Goal: Information Seeking & Learning: Learn about a topic

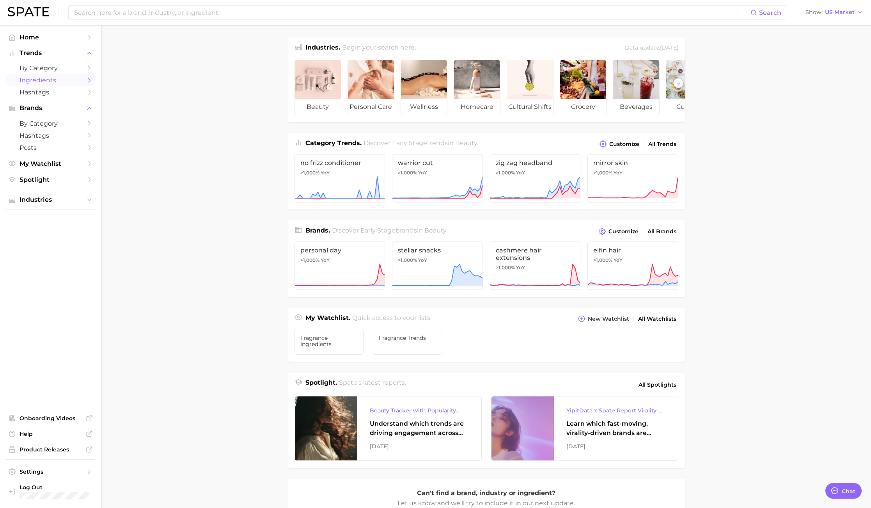
click at [58, 75] on link "Ingredients" at bounding box center [50, 80] width 89 height 12
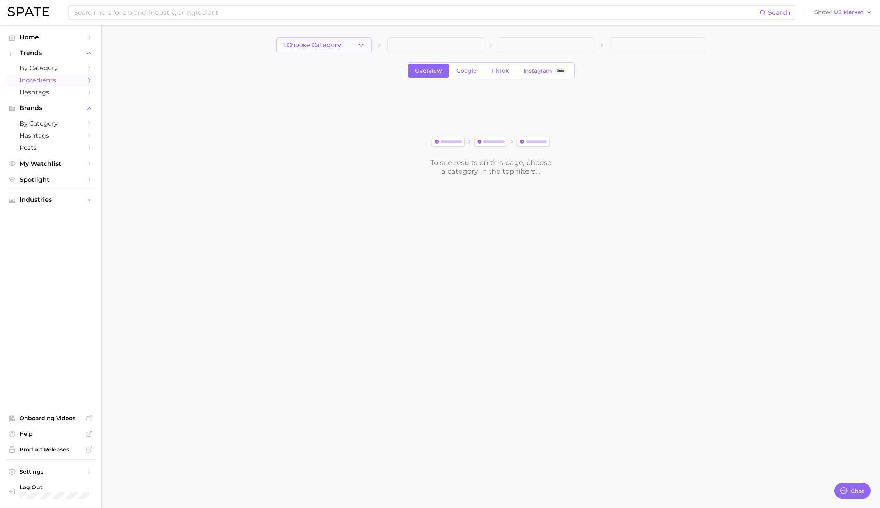
click at [364, 43] on icon "button" at bounding box center [361, 45] width 8 height 8
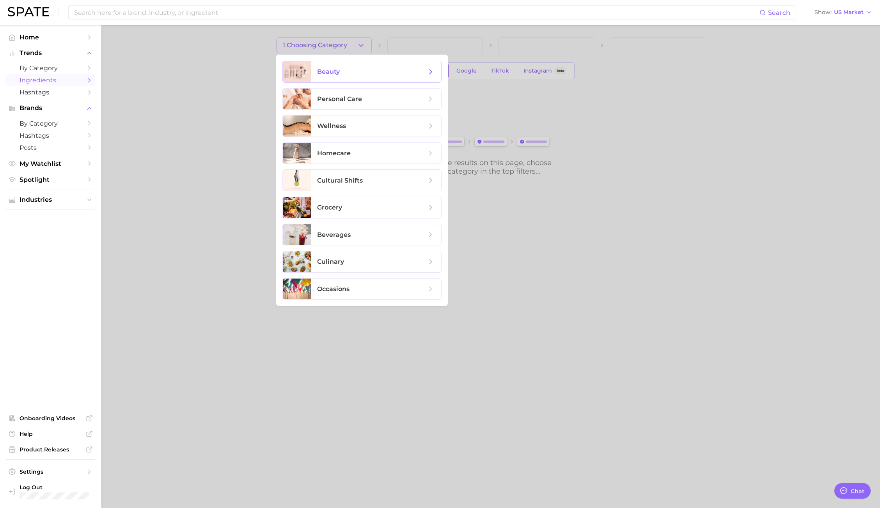
click at [359, 69] on span "beauty" at bounding box center [371, 72] width 109 height 9
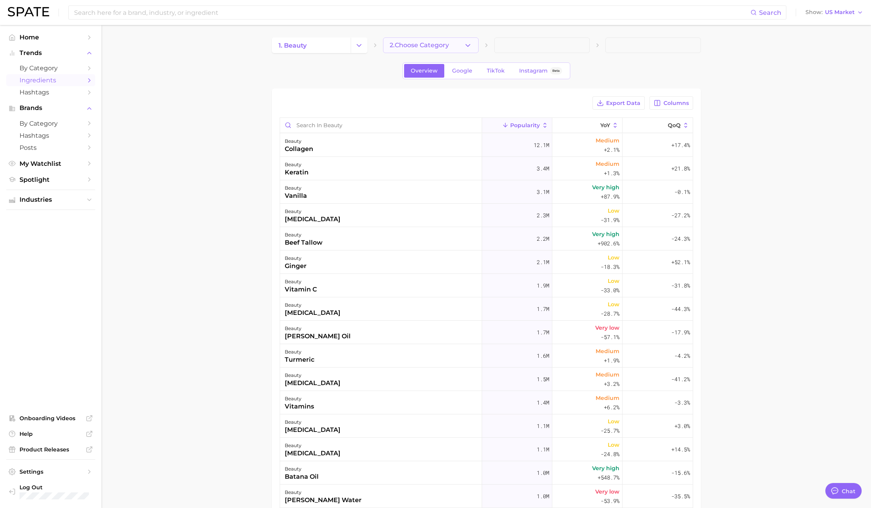
click at [419, 50] on button "2. Choose Category" at bounding box center [431, 45] width 96 height 16
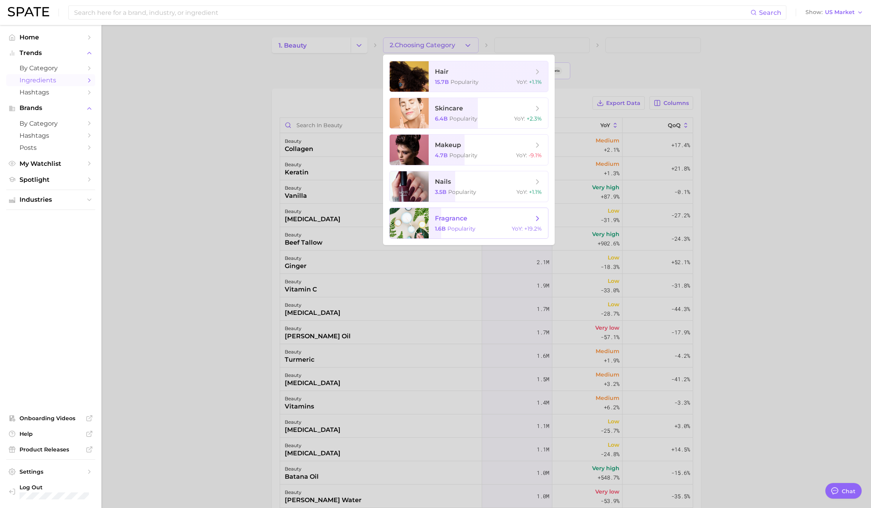
click at [453, 227] on span "Popularity" at bounding box center [462, 228] width 28 height 7
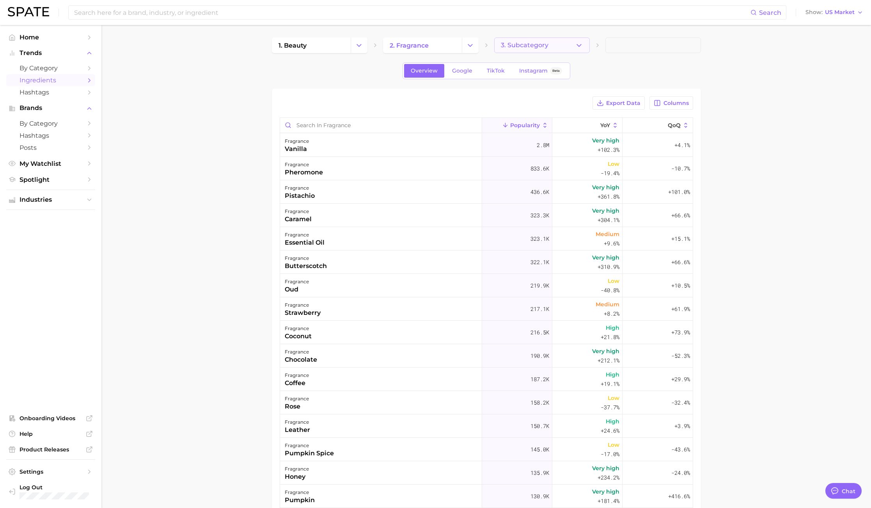
click at [567, 42] on button "3. Subcategory" at bounding box center [542, 45] width 96 height 16
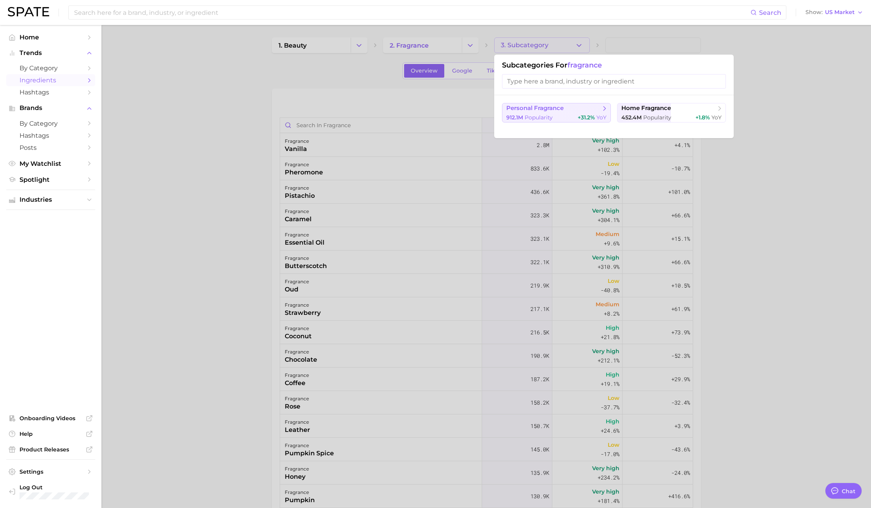
click at [554, 111] on span "personal fragrance" at bounding box center [534, 108] width 57 height 7
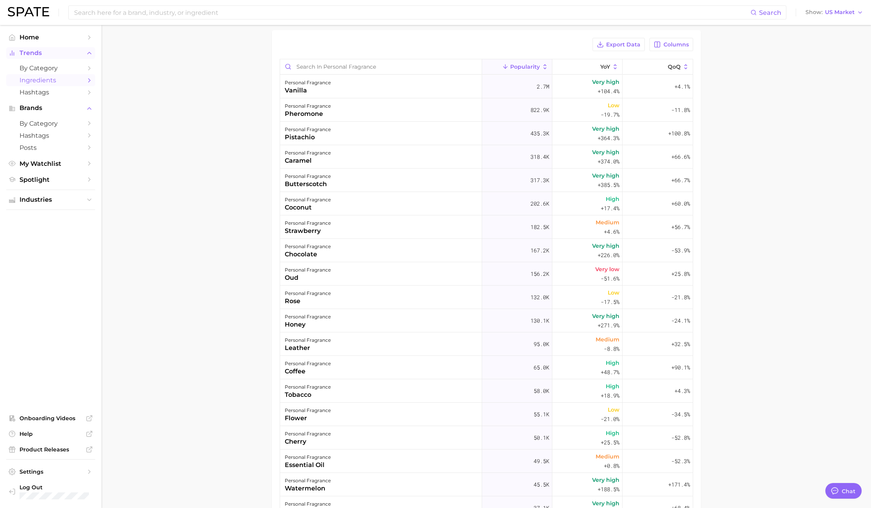
click at [37, 54] on span "Trends" at bounding box center [51, 53] width 62 height 7
click at [38, 62] on link "by Category" at bounding box center [50, 68] width 89 height 12
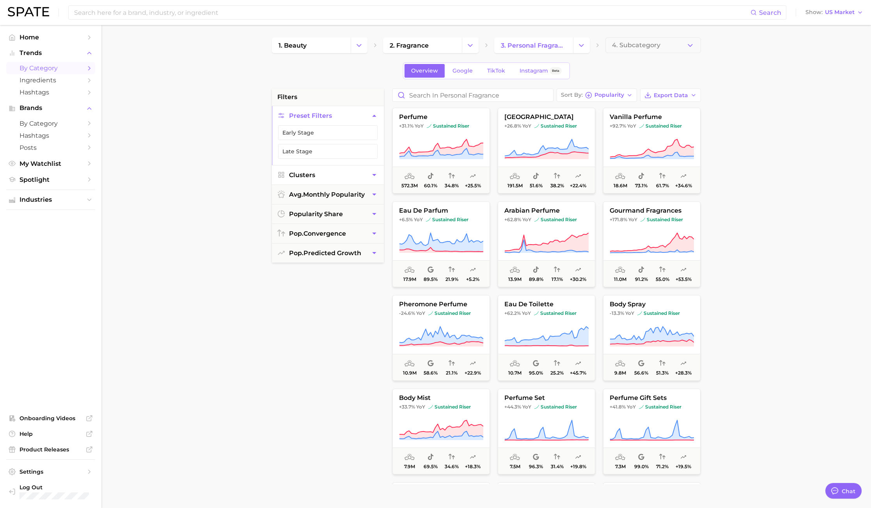
click at [359, 173] on button "Clusters" at bounding box center [328, 174] width 112 height 19
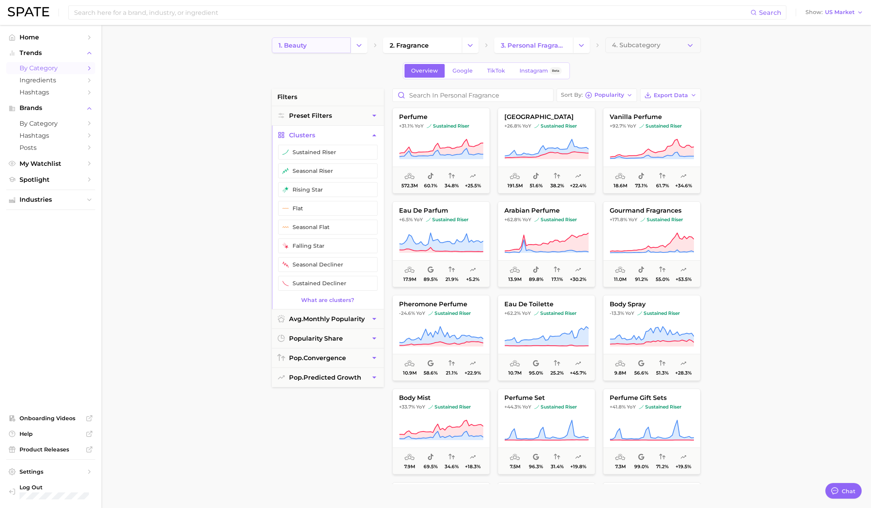
click at [347, 47] on link "1. beauty" at bounding box center [311, 45] width 79 height 16
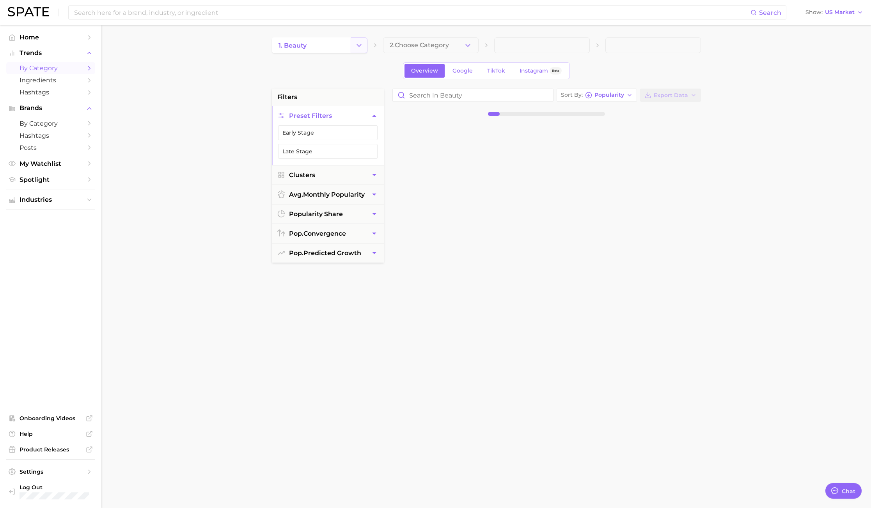
click at [354, 43] on button "Change Category" at bounding box center [359, 45] width 17 height 16
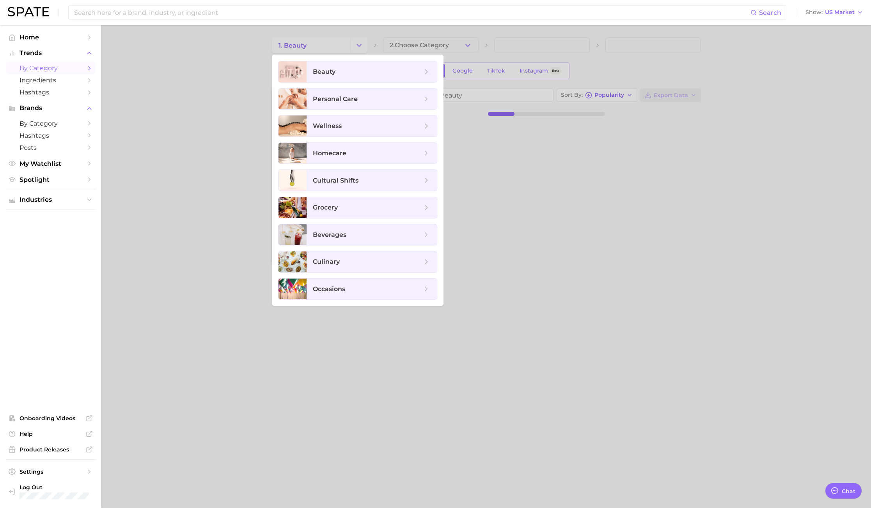
click at [462, 48] on div at bounding box center [435, 254] width 871 height 508
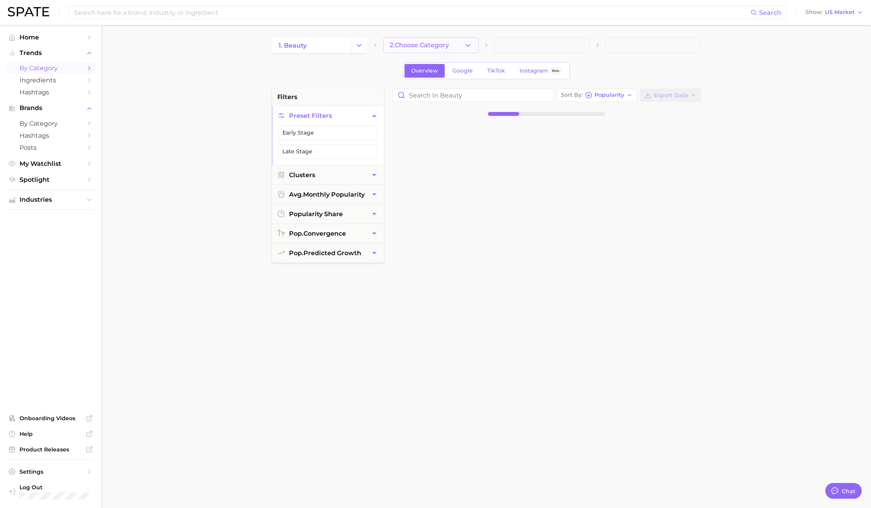
click at [462, 48] on button "2. Choose Category" at bounding box center [431, 45] width 96 height 16
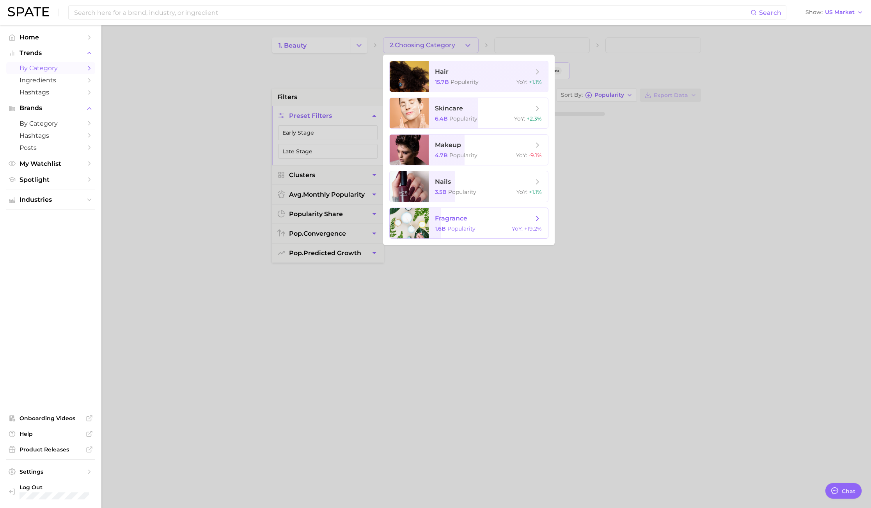
click at [449, 222] on span "fragrance" at bounding box center [484, 218] width 98 height 9
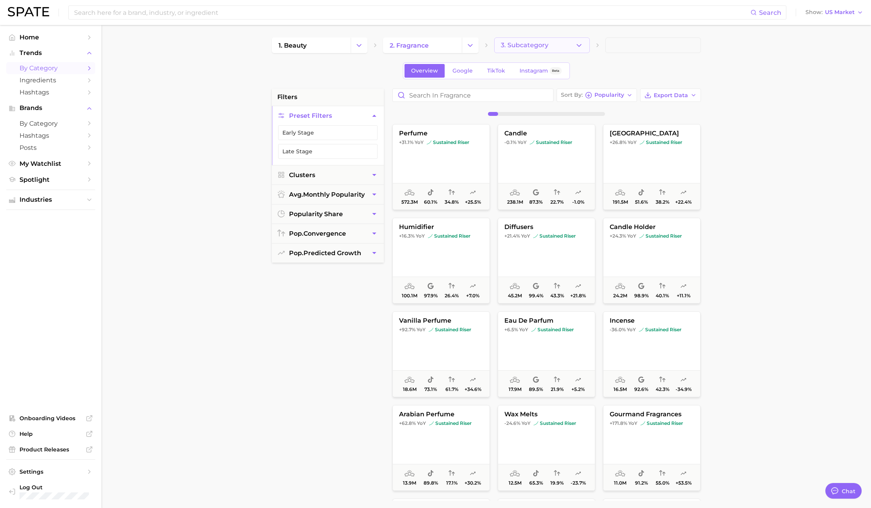
click at [571, 47] on button "3. Subcategory" at bounding box center [542, 45] width 96 height 16
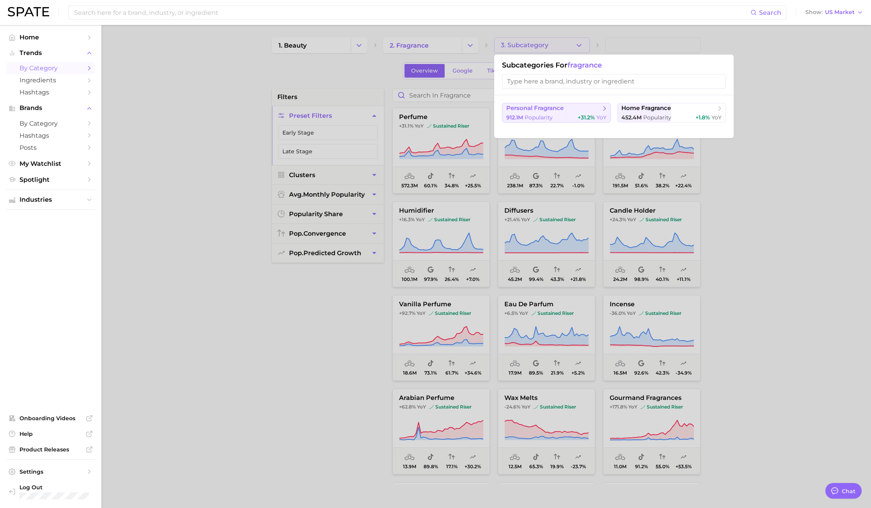
click at [559, 110] on span "personal fragrance" at bounding box center [534, 108] width 57 height 7
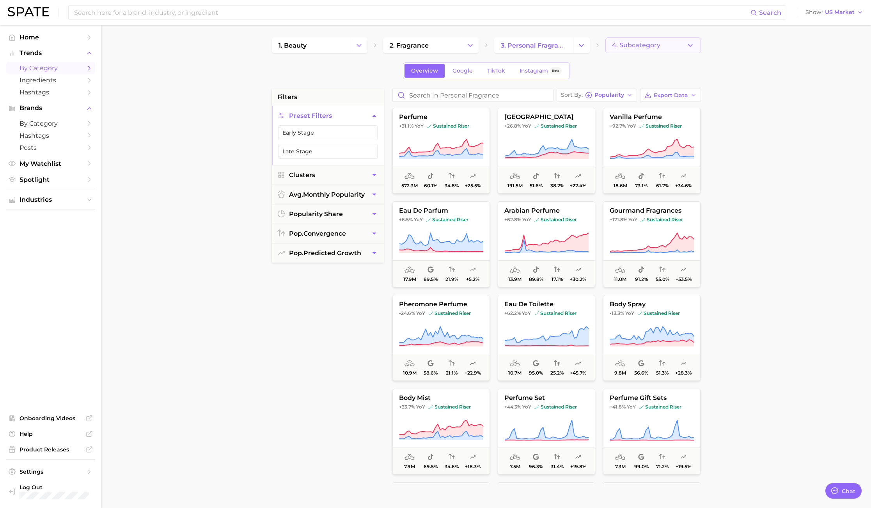
click at [656, 44] on span "4. Subcategory" at bounding box center [636, 45] width 48 height 7
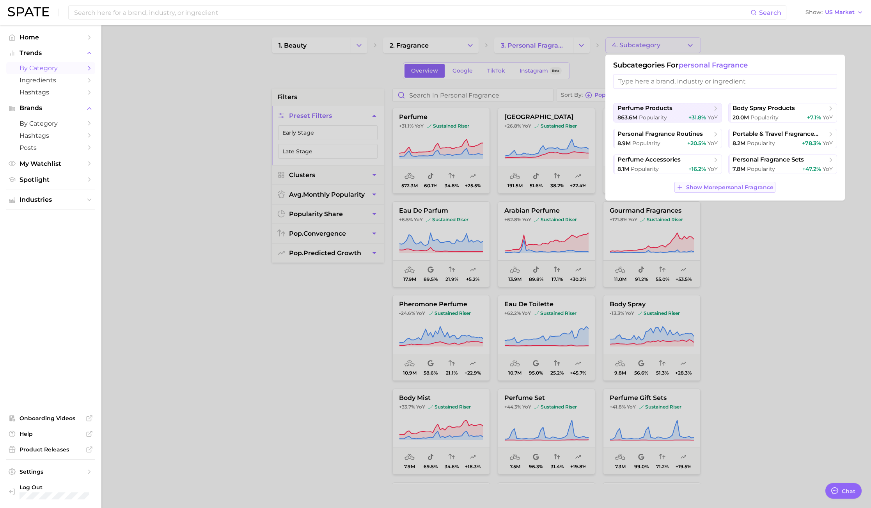
click at [719, 188] on span "Show More personal fragrance" at bounding box center [729, 187] width 87 height 7
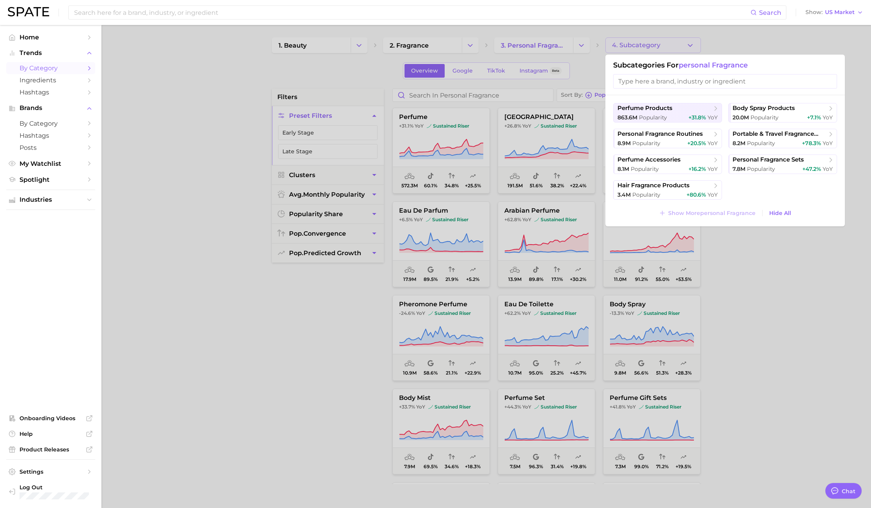
click at [757, 307] on div at bounding box center [435, 254] width 871 height 508
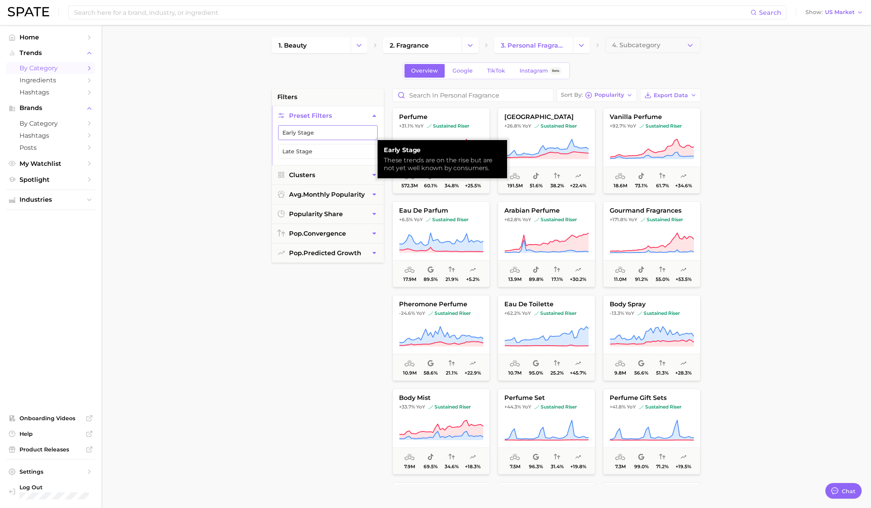
click at [300, 133] on button "Early Stage" at bounding box center [328, 132] width 100 height 15
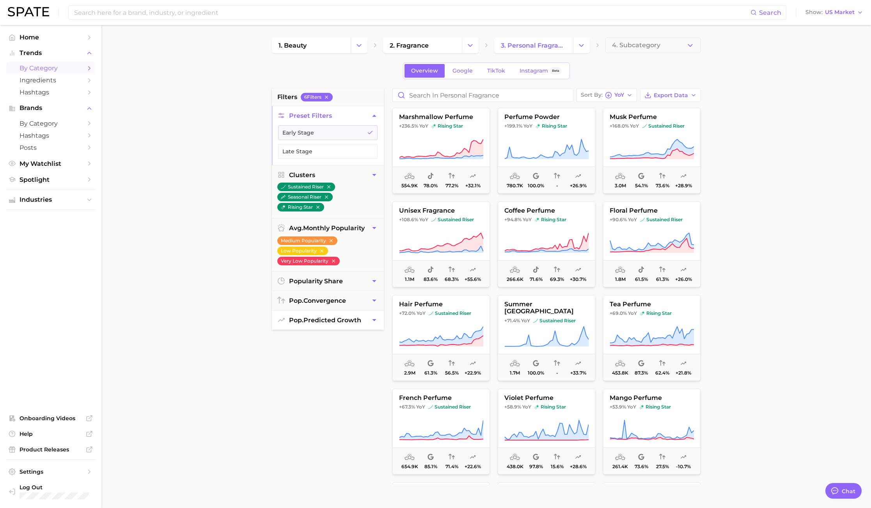
click at [325, 321] on span "pop. predicted growth" at bounding box center [325, 319] width 72 height 7
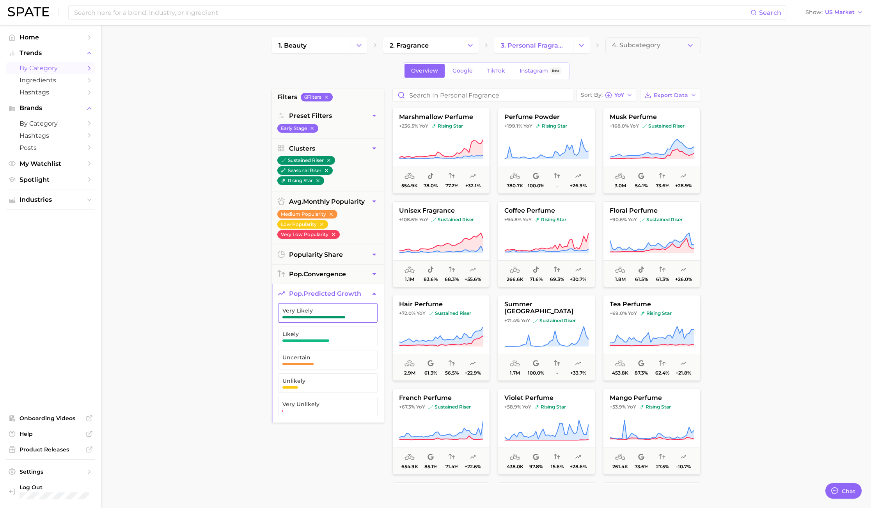
click at [321, 316] on span "button" at bounding box center [314, 317] width 63 height 2
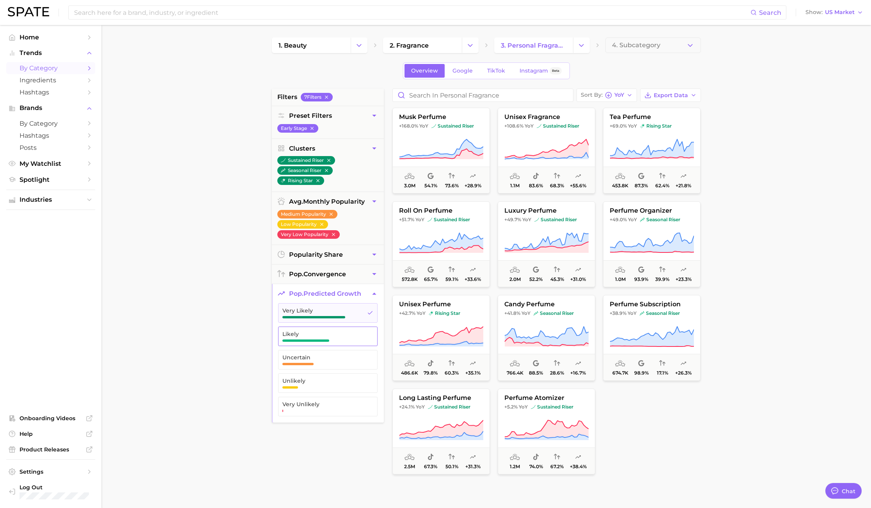
click at [320, 335] on span "Likely" at bounding box center [322, 334] width 78 height 6
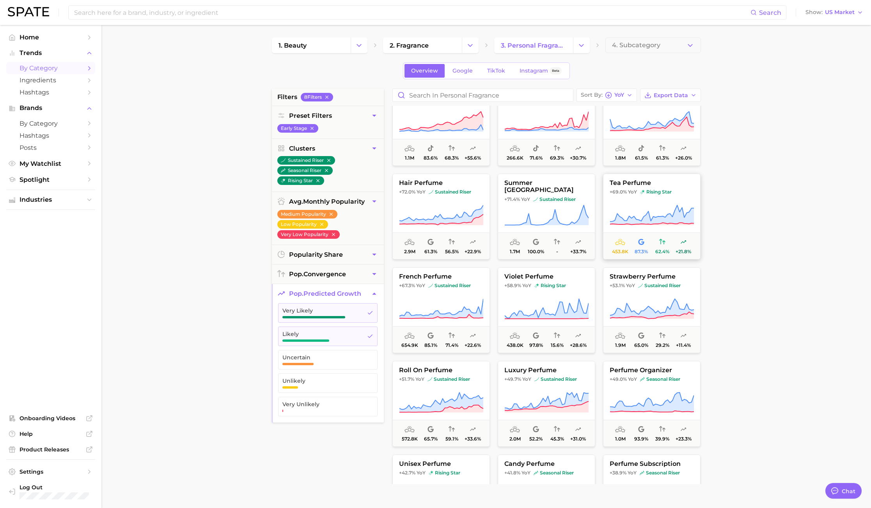
scroll to position [176, 0]
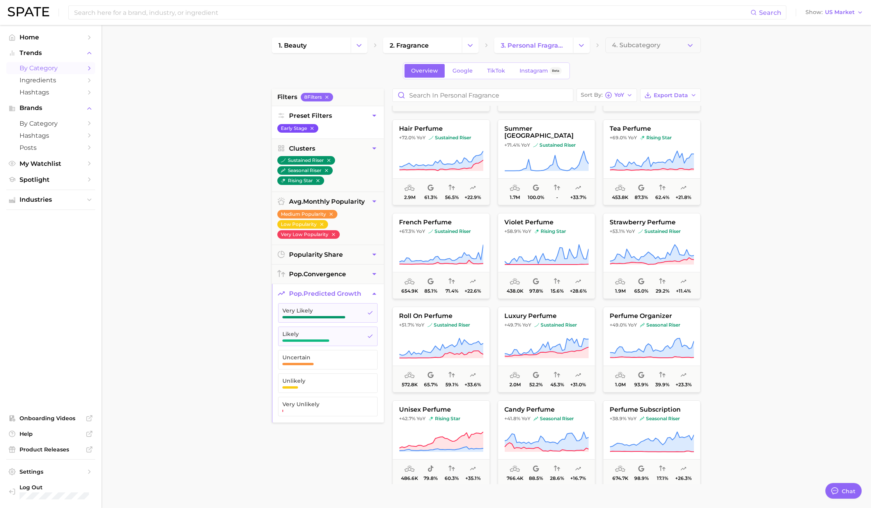
click at [313, 126] on icon "button" at bounding box center [311, 128] width 5 height 5
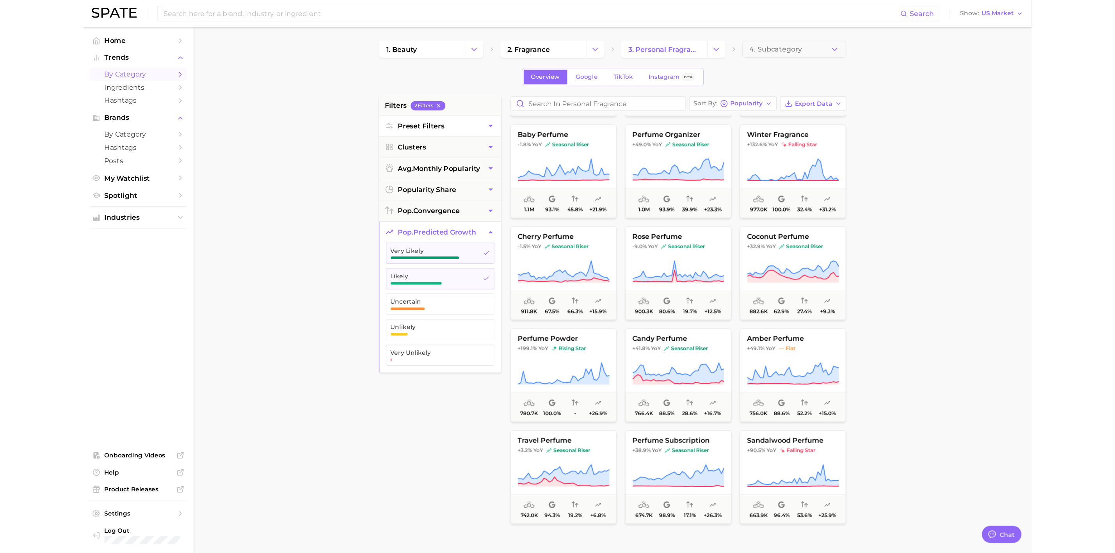
scroll to position [878, 0]
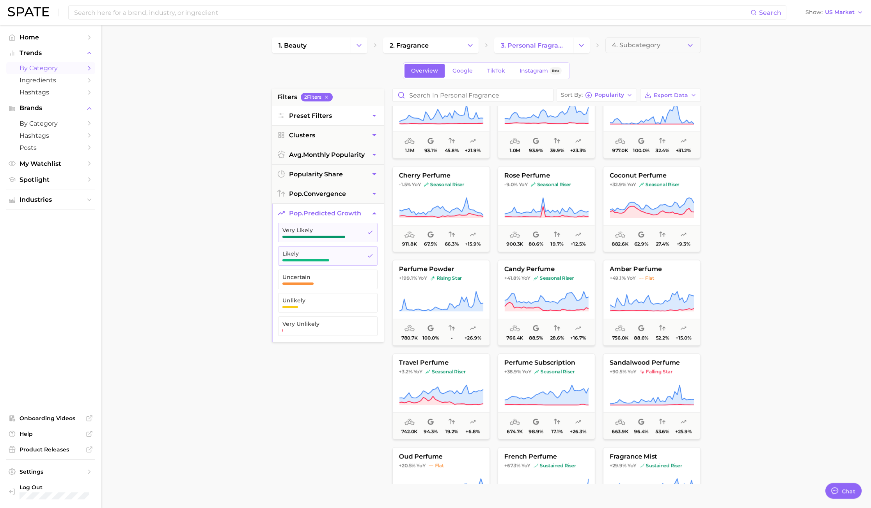
type textarea "x"
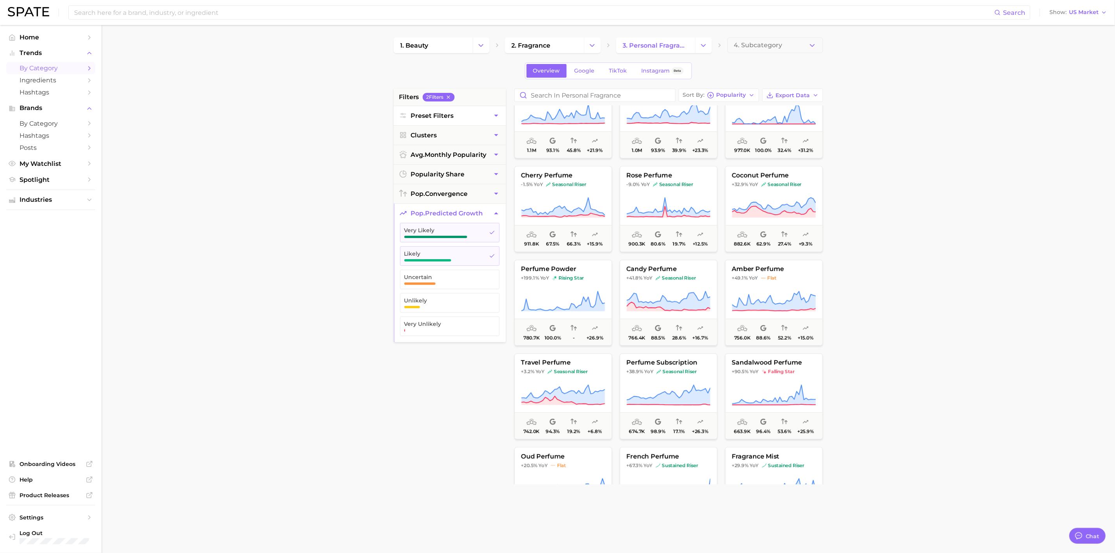
click at [490, 115] on button "Preset Filters" at bounding box center [450, 115] width 112 height 19
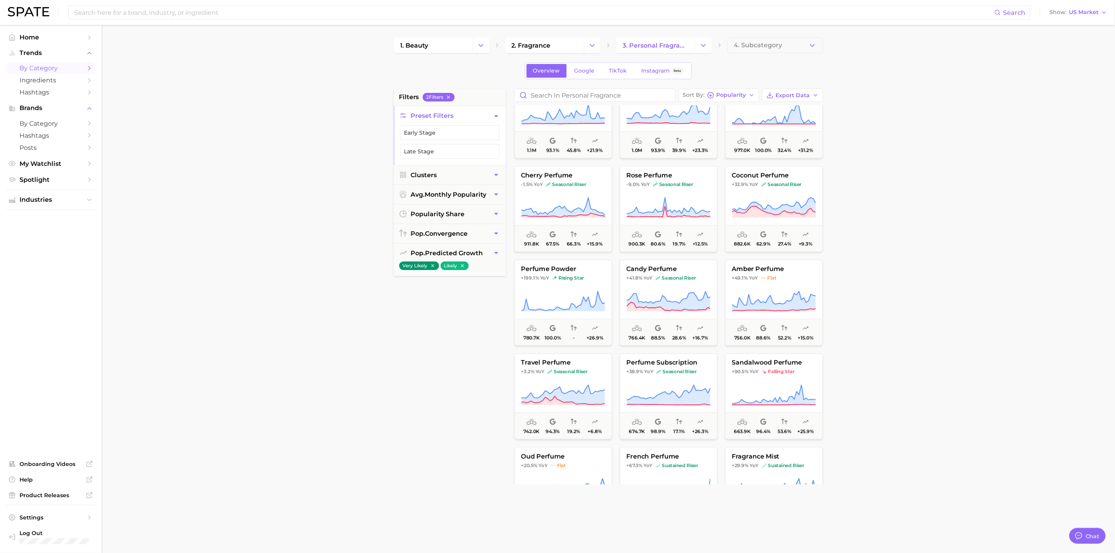
click at [490, 115] on button "Preset Filters" at bounding box center [450, 115] width 112 height 19
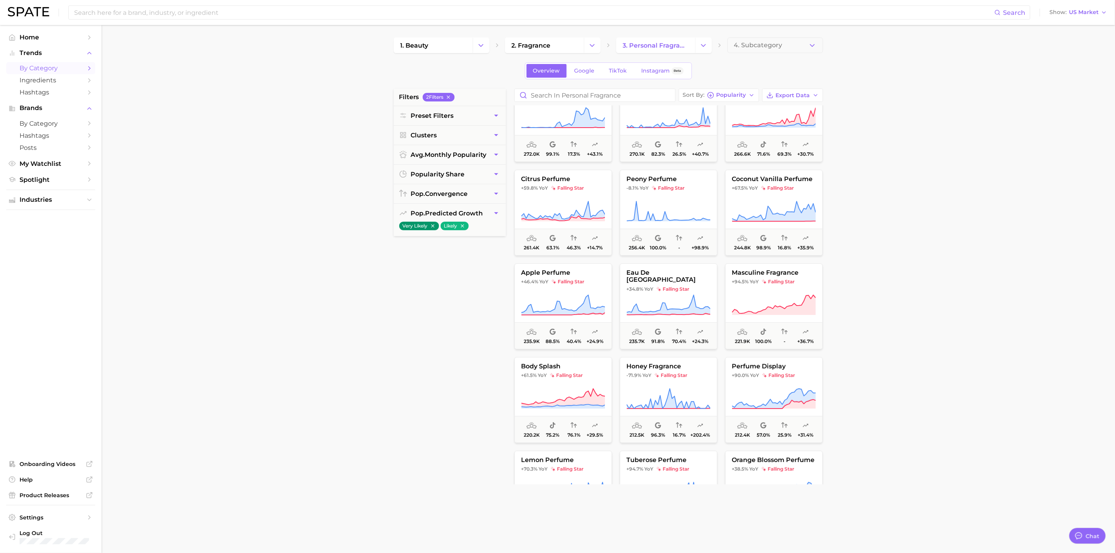
scroll to position [2283, 0]
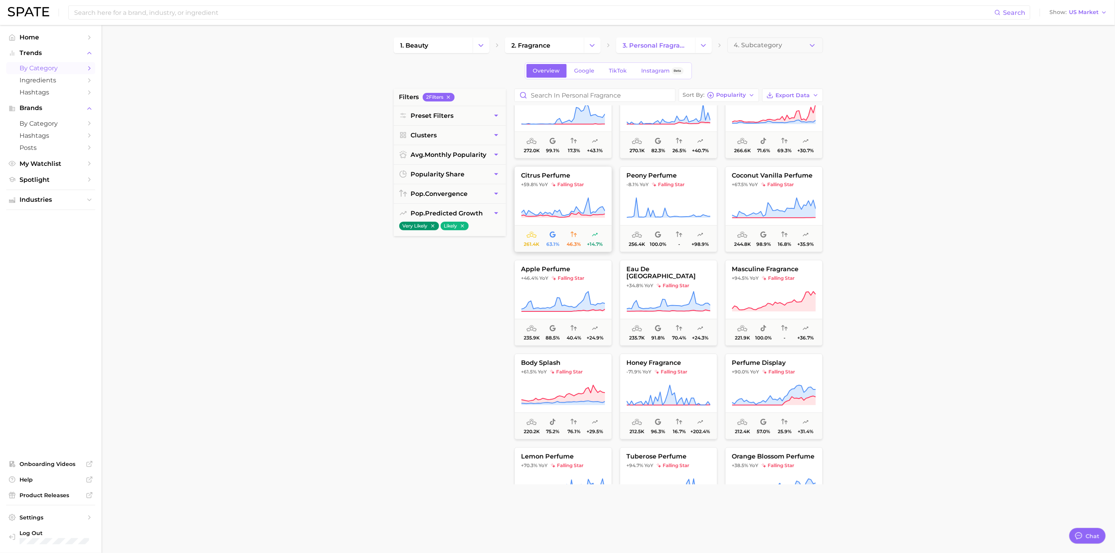
click at [558, 189] on button "citrus perfume +59.8% YoY falling star 261.4k 63.1% 46.3% +14.7%" at bounding box center [563, 209] width 98 height 86
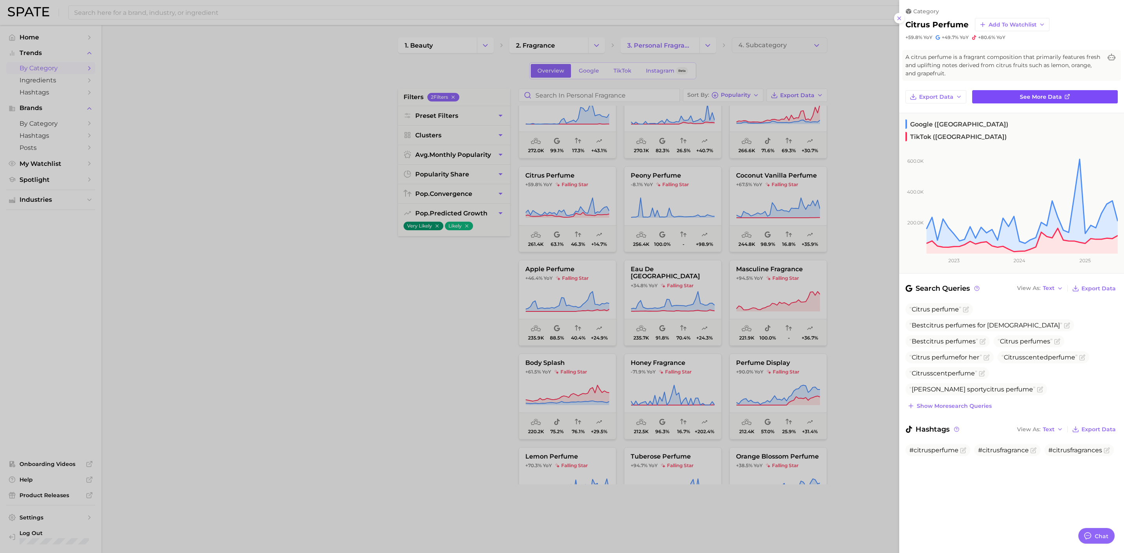
click at [880, 92] on link "See more data" at bounding box center [1045, 96] width 146 height 13
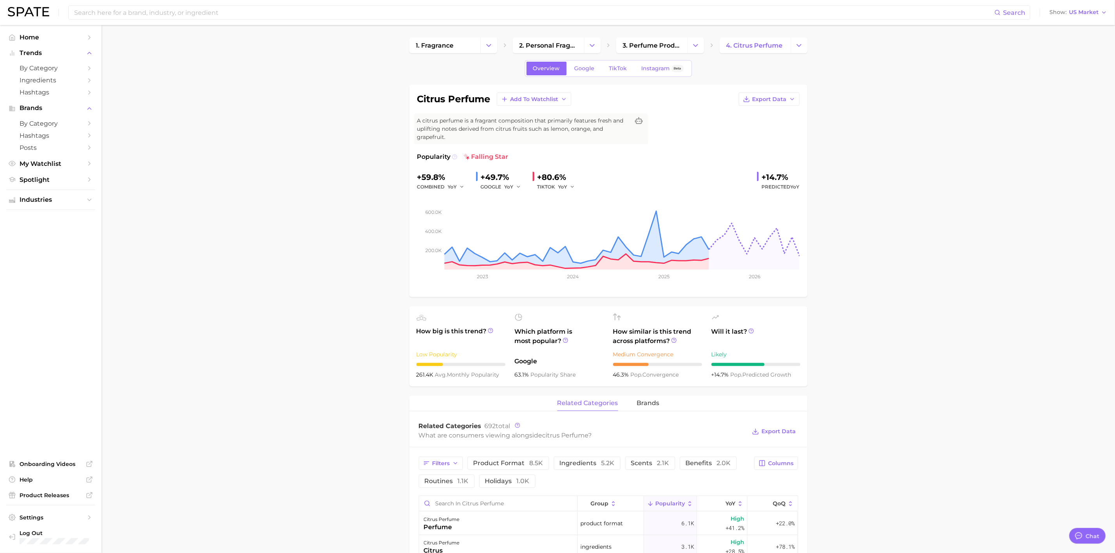
click at [452, 156] on icon at bounding box center [454, 156] width 5 height 5
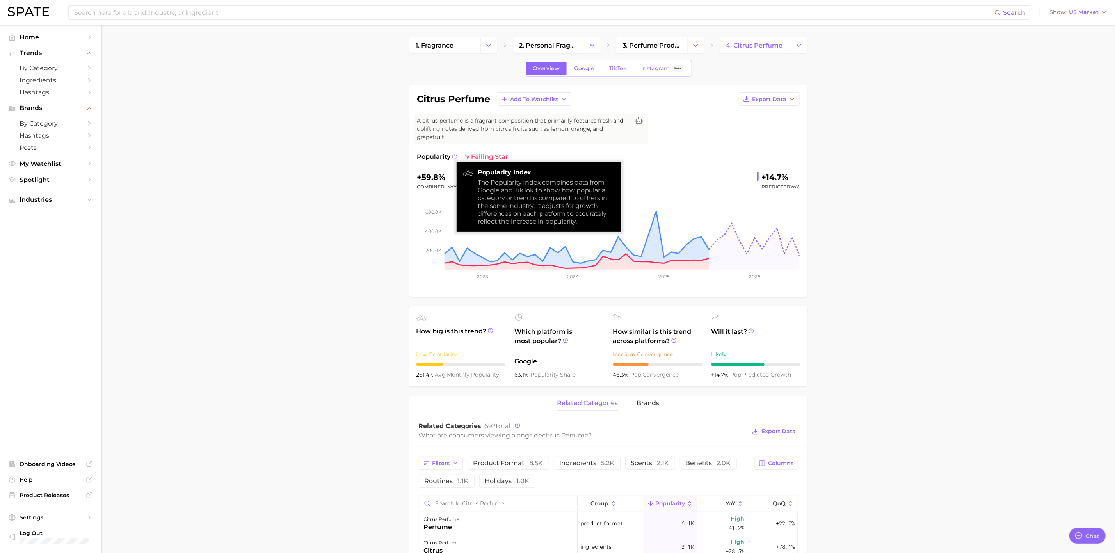
click at [473, 155] on span "falling star" at bounding box center [486, 156] width 45 height 9
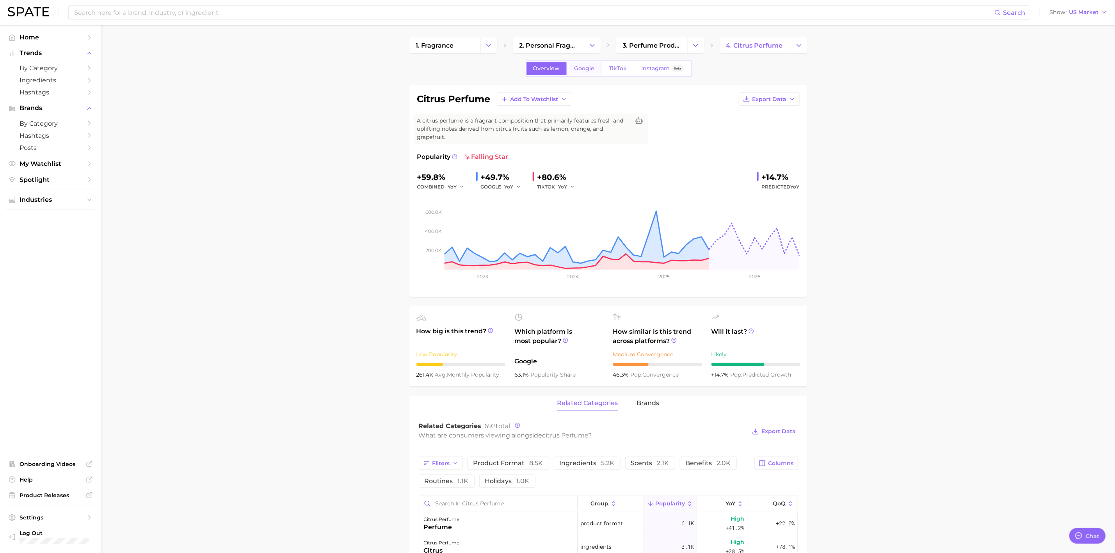
click at [586, 67] on span "Google" at bounding box center [584, 68] width 20 height 7
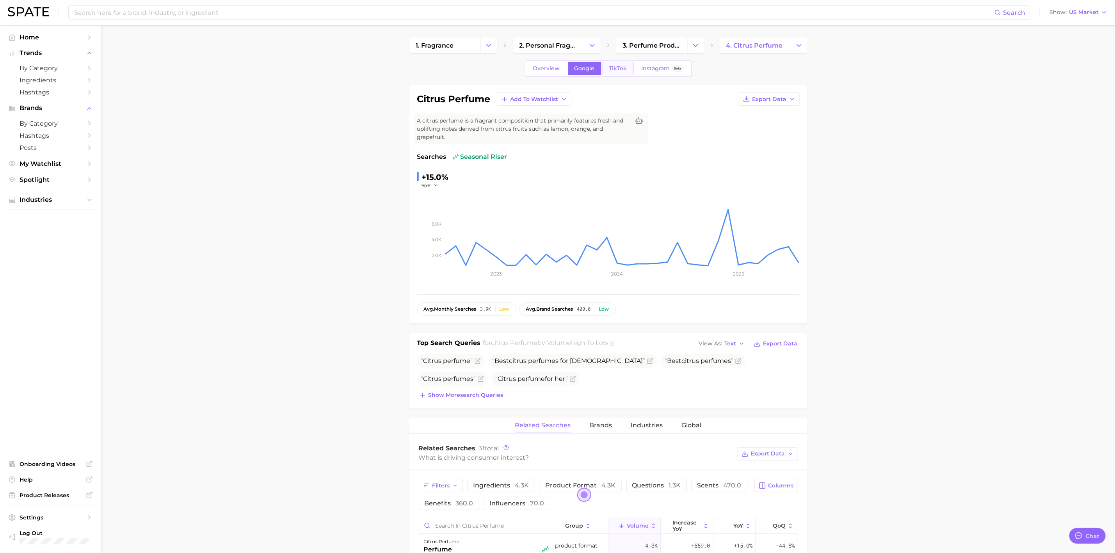
click at [613, 67] on span "TikTok" at bounding box center [618, 68] width 18 height 7
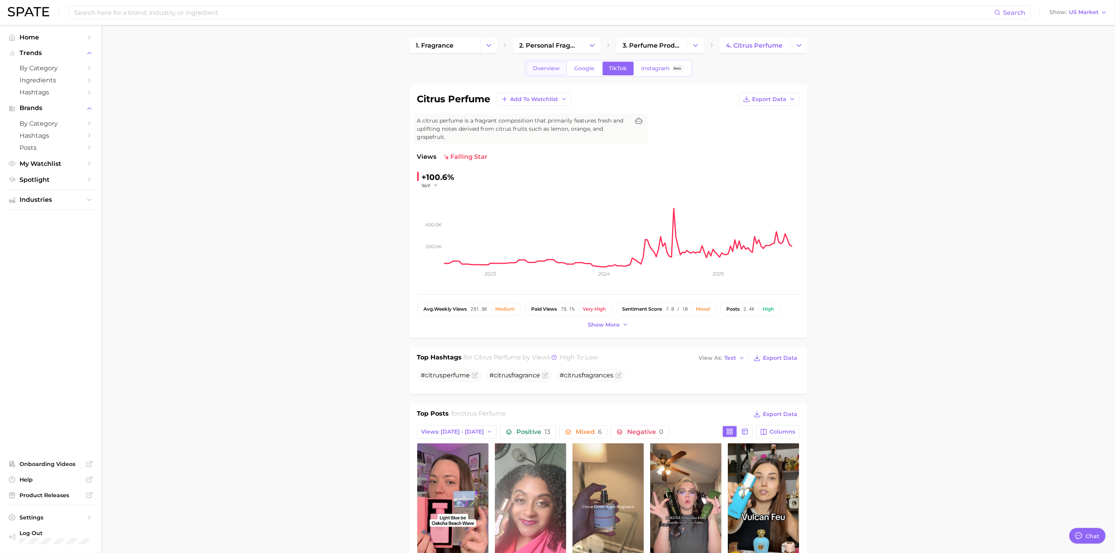
click at [539, 67] on span "Overview" at bounding box center [546, 68] width 27 height 7
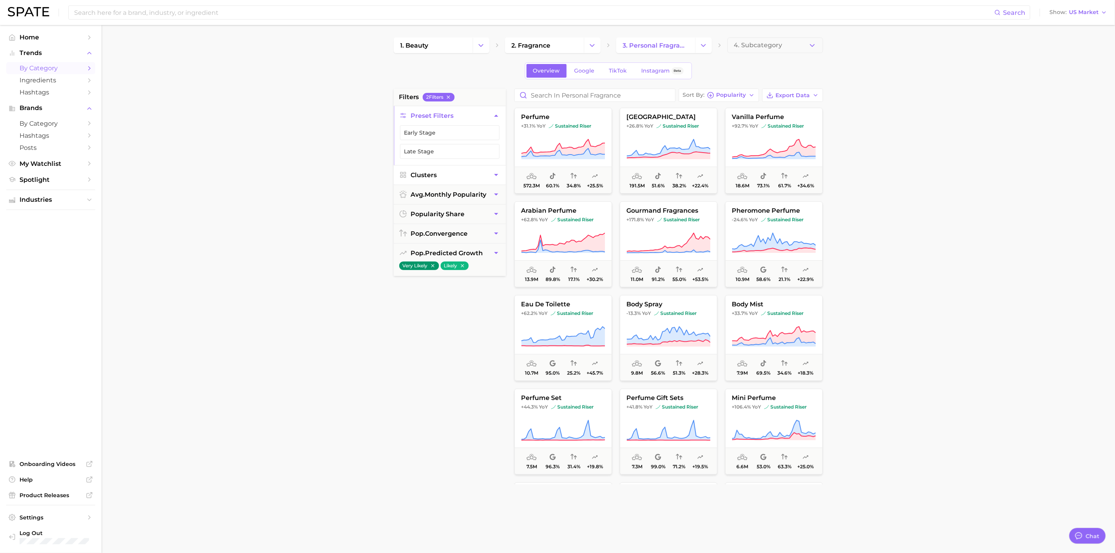
click at [483, 183] on button "Clusters" at bounding box center [450, 174] width 112 height 19
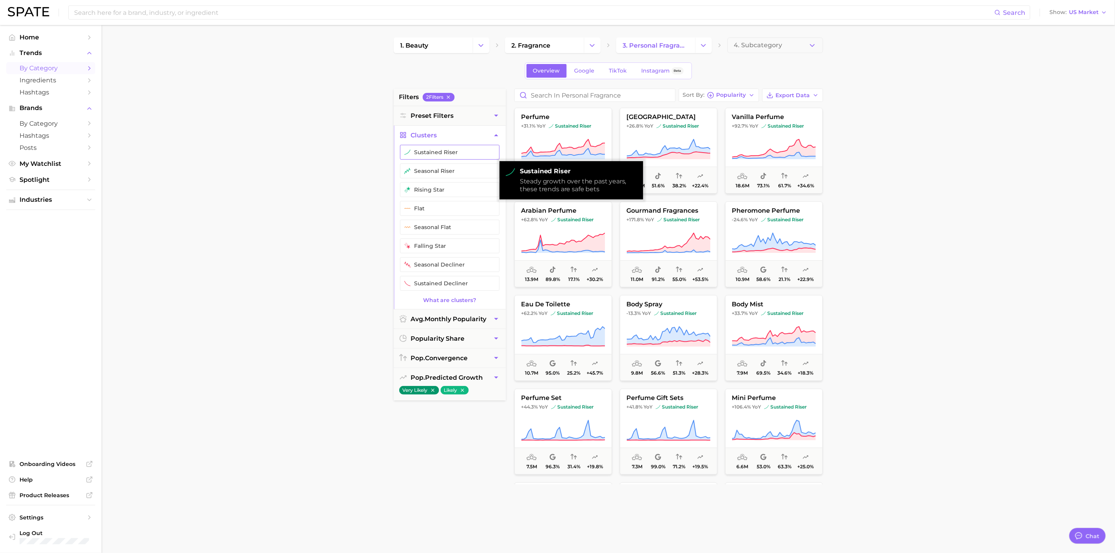
click at [444, 156] on button "sustained riser" at bounding box center [450, 152] width 100 height 15
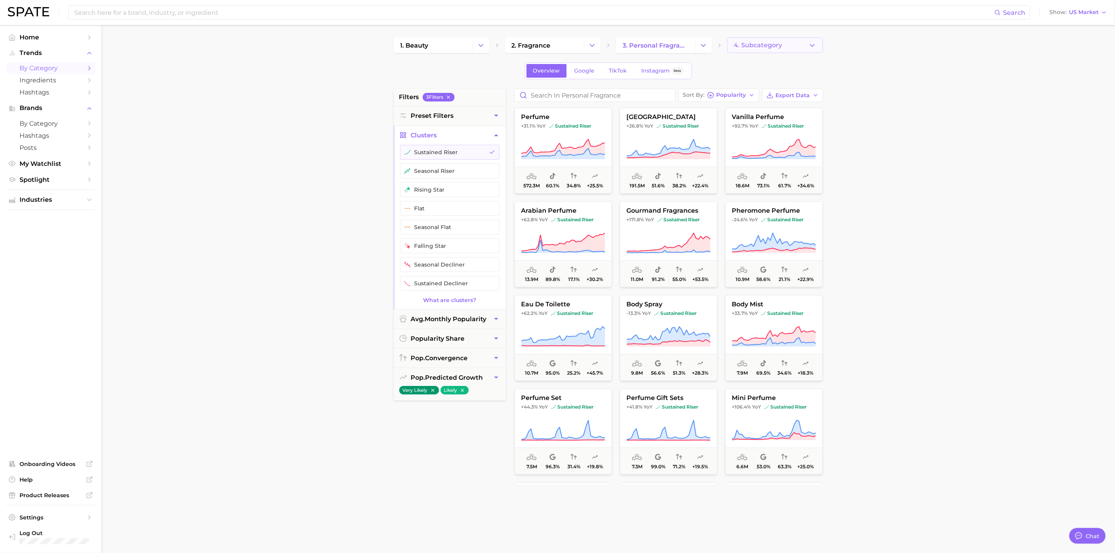
click at [792, 45] on button "4. Subcategory" at bounding box center [775, 45] width 96 height 16
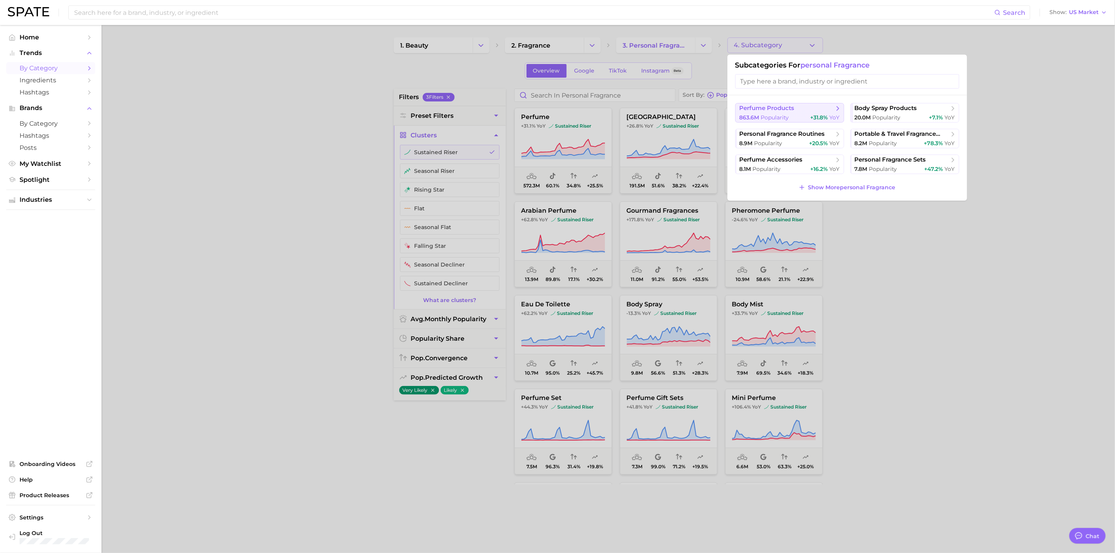
click at [781, 117] on span "Popularity" at bounding box center [775, 117] width 28 height 7
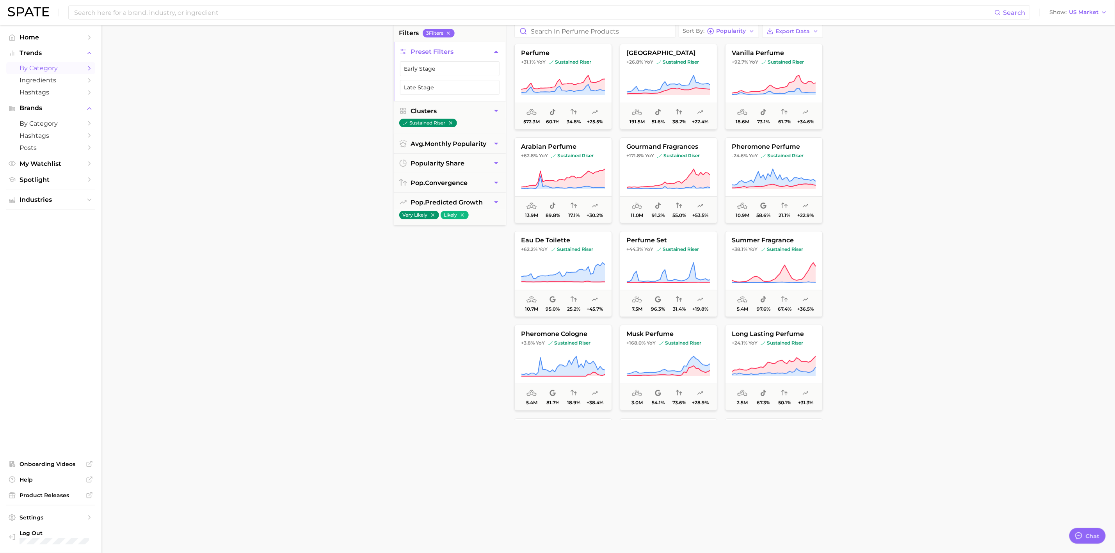
scroll to position [293, 0]
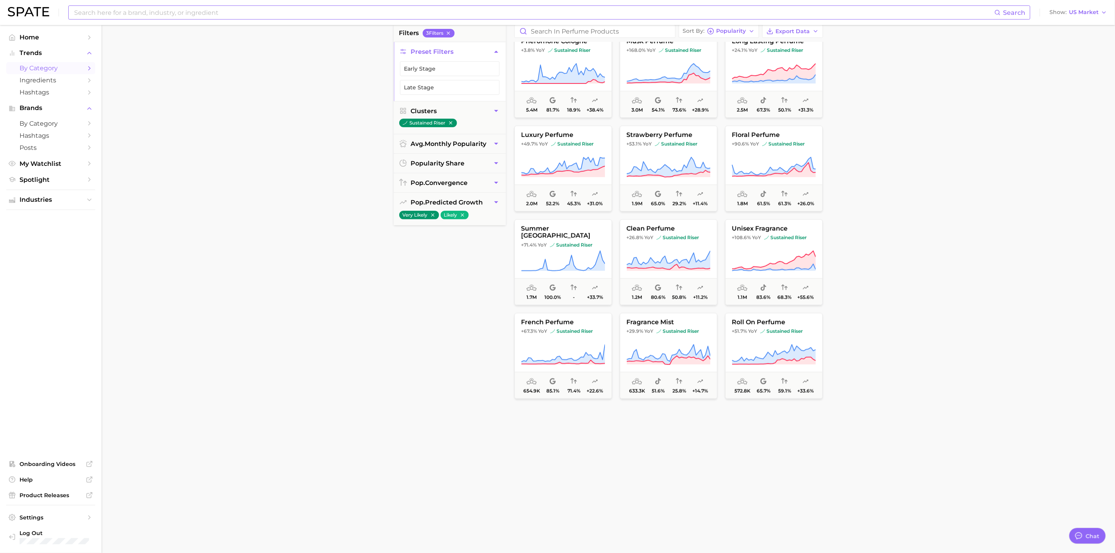
click at [126, 12] on input at bounding box center [533, 12] width 921 height 13
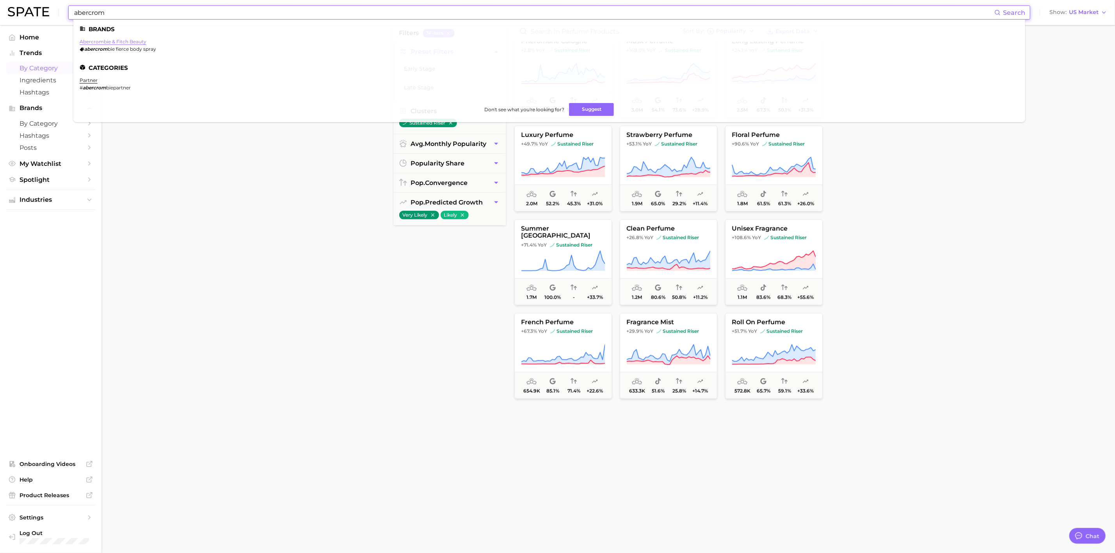
type input "abercrom"
click at [124, 41] on link "abercrombie & fitch beauty" at bounding box center [113, 42] width 67 height 6
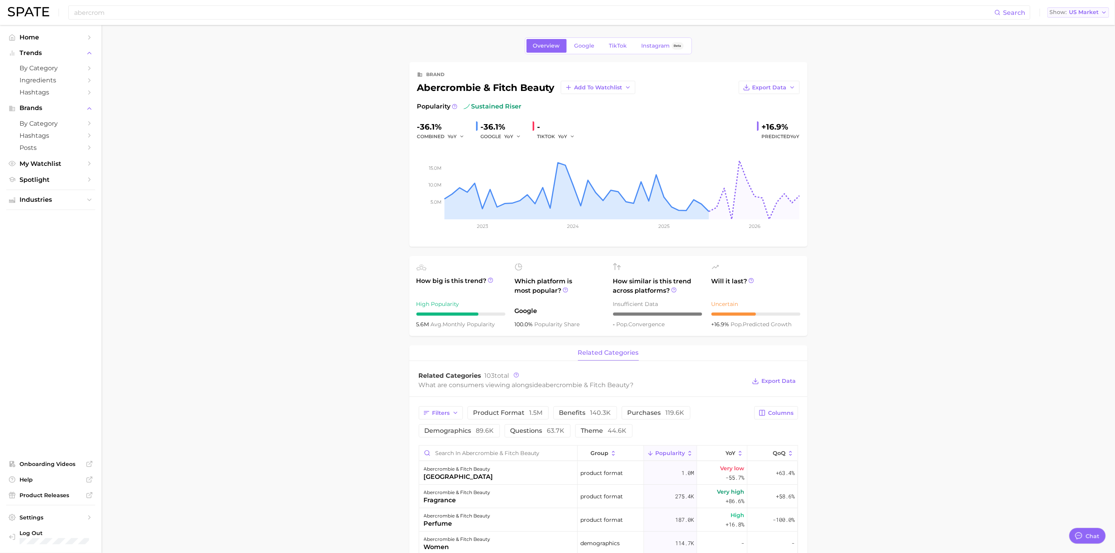
click at [880, 11] on span "US Market" at bounding box center [1084, 12] width 30 height 4
click at [880, 94] on span "Global" at bounding box center [1054, 95] width 18 height 7
click at [580, 47] on span "Google" at bounding box center [584, 46] width 20 height 7
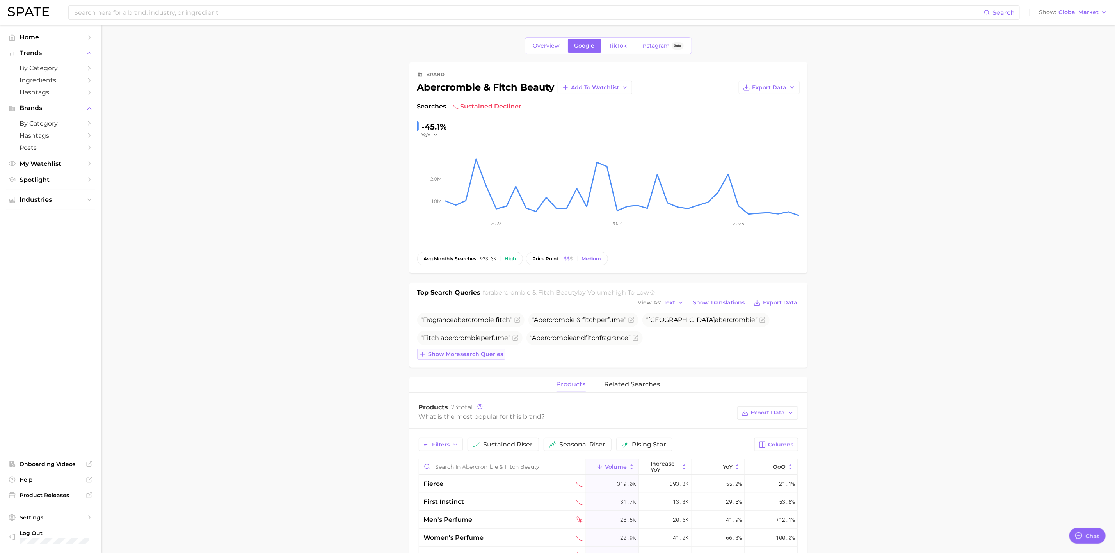
click at [478, 356] on span "Show more search queries" at bounding box center [465, 354] width 75 height 7
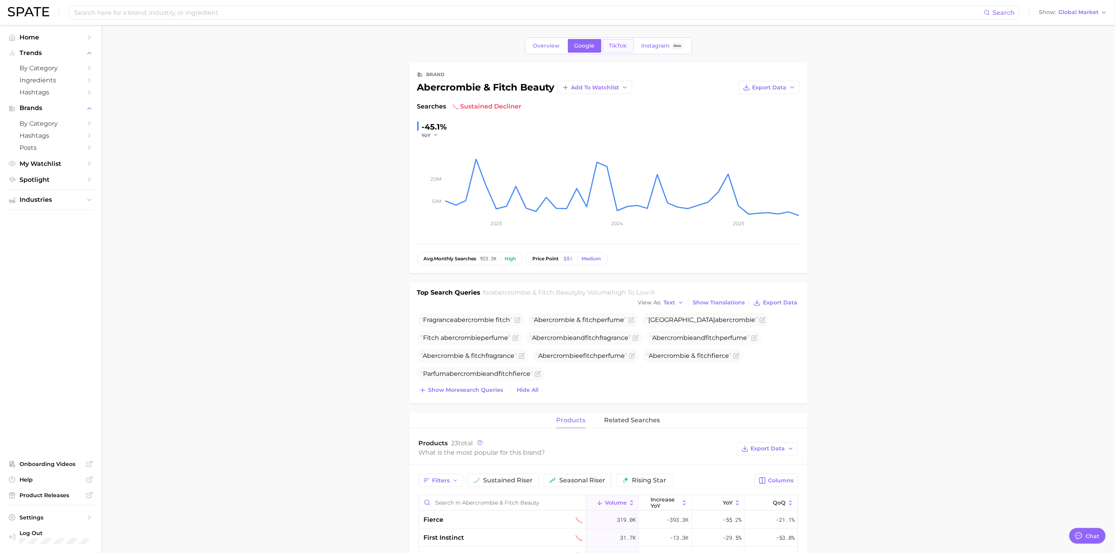
click at [618, 49] on span "TikTok" at bounding box center [618, 46] width 18 height 7
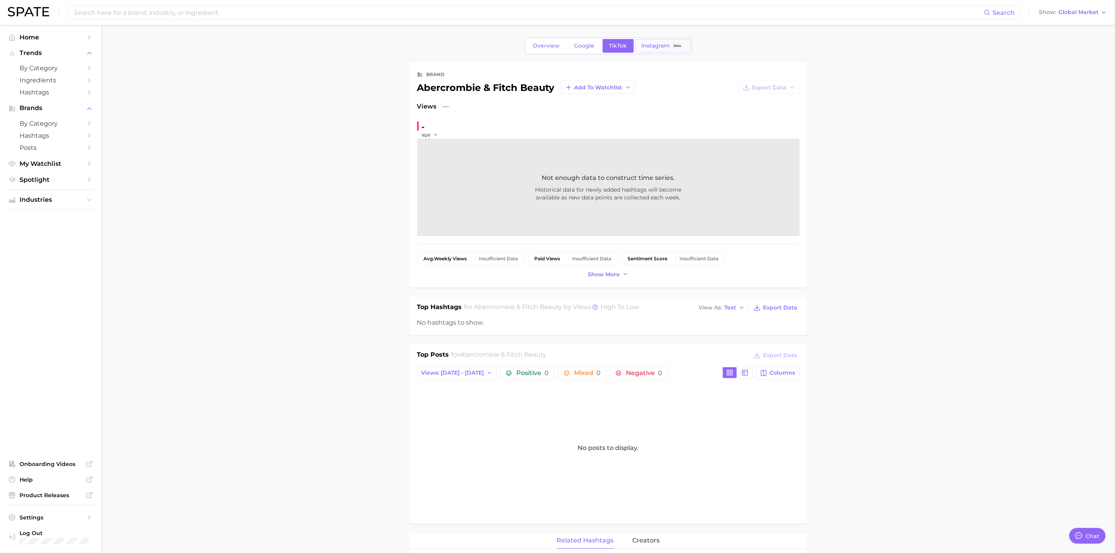
click at [657, 41] on link "Instagram Beta" at bounding box center [662, 46] width 55 height 14
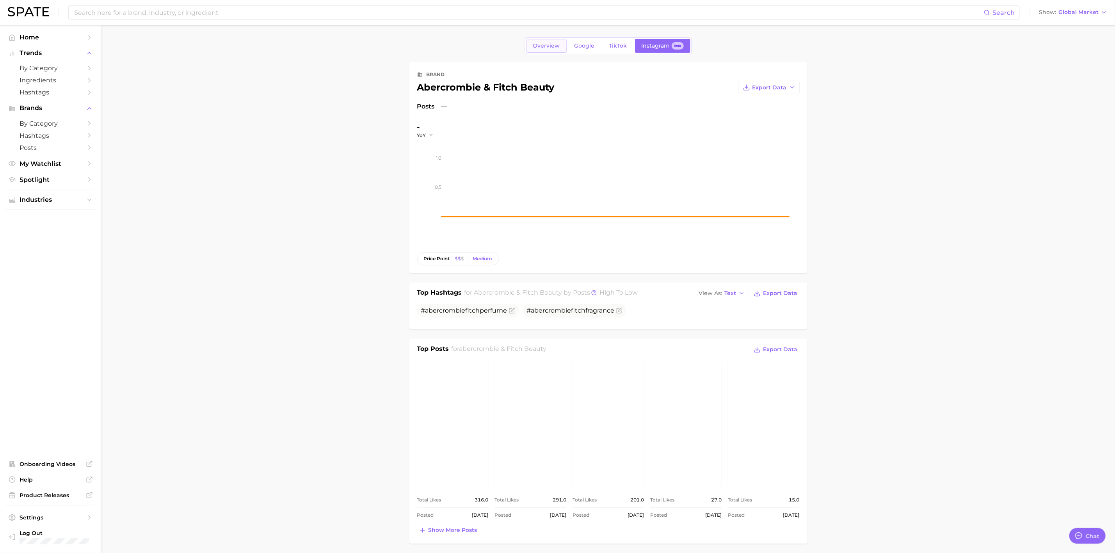
click at [537, 52] on link "Overview" at bounding box center [546, 46] width 40 height 14
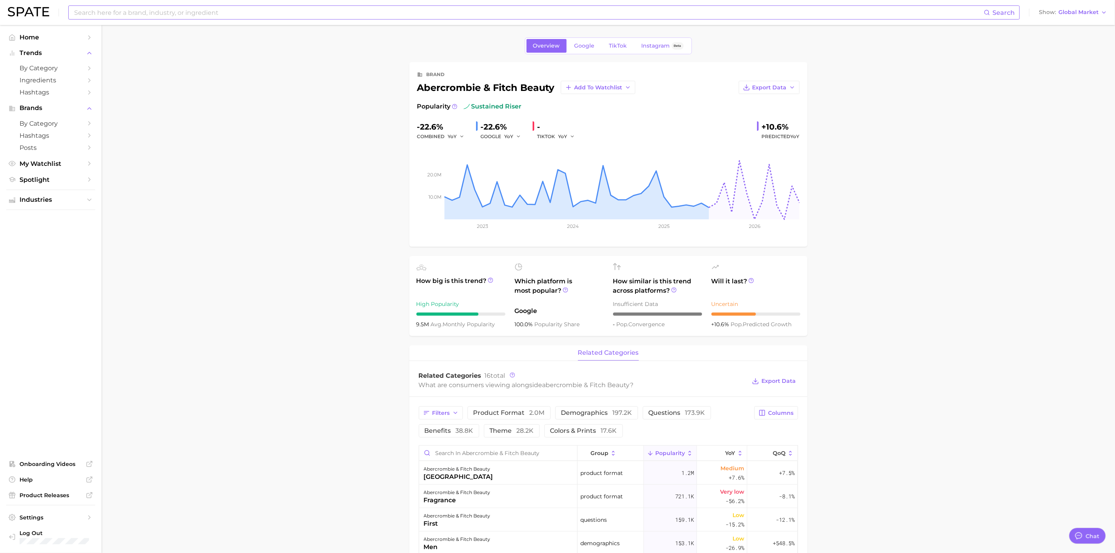
click at [197, 11] on input at bounding box center [528, 12] width 910 height 13
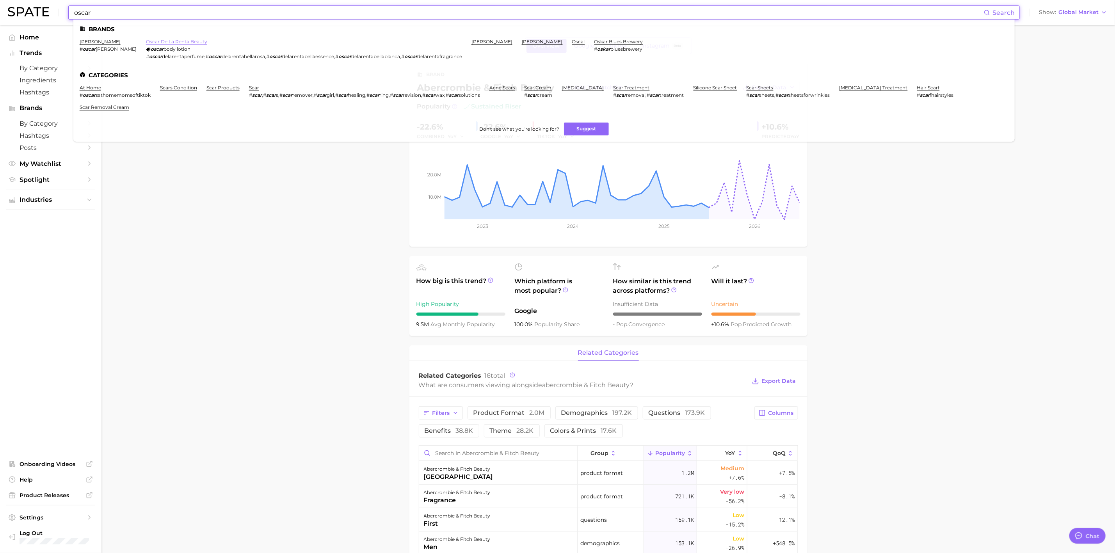
type input "oscar"
click at [156, 42] on link "oscar de la renta beauty" at bounding box center [176, 42] width 61 height 6
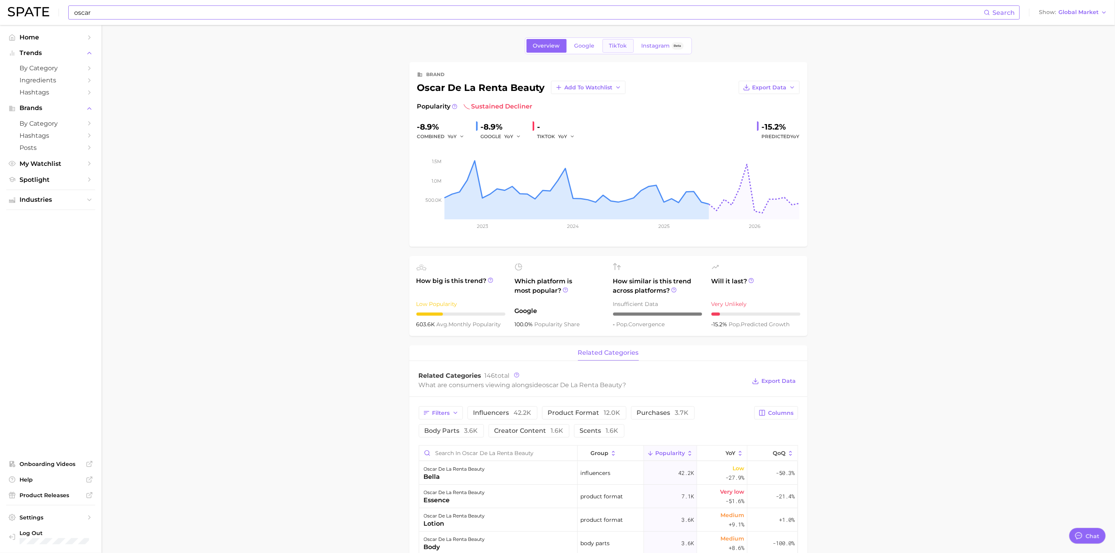
click at [618, 43] on span "TikTok" at bounding box center [618, 46] width 18 height 7
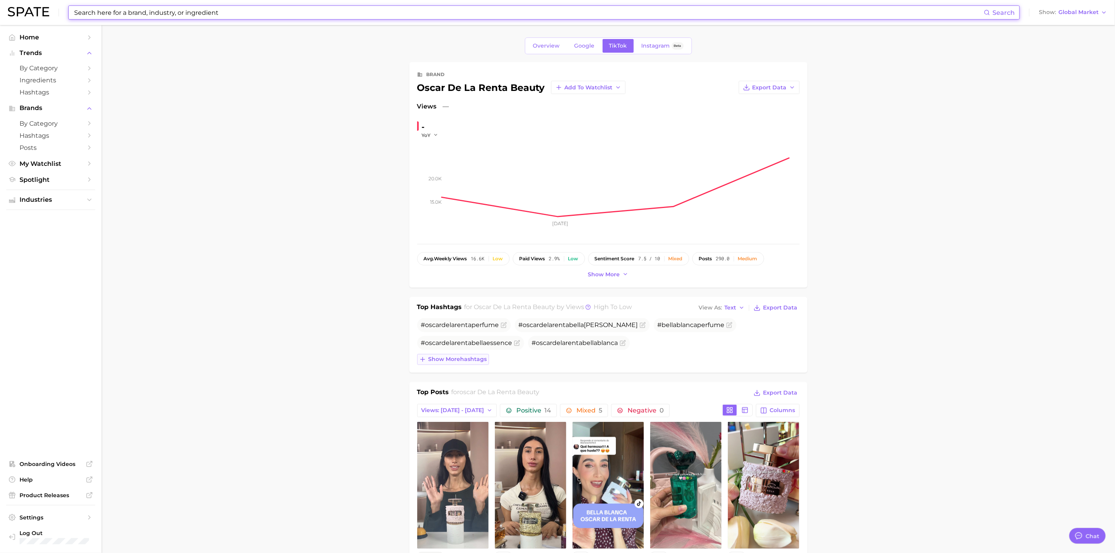
click at [455, 362] on span "Show more hashtags" at bounding box center [457, 359] width 59 height 7
click at [698, 345] on span "# oscar de la renta fragrance" at bounding box center [678, 342] width 80 height 7
click at [723, 344] on icon "Flag as miscategorized or irrelevant" at bounding box center [722, 343] width 6 height 6
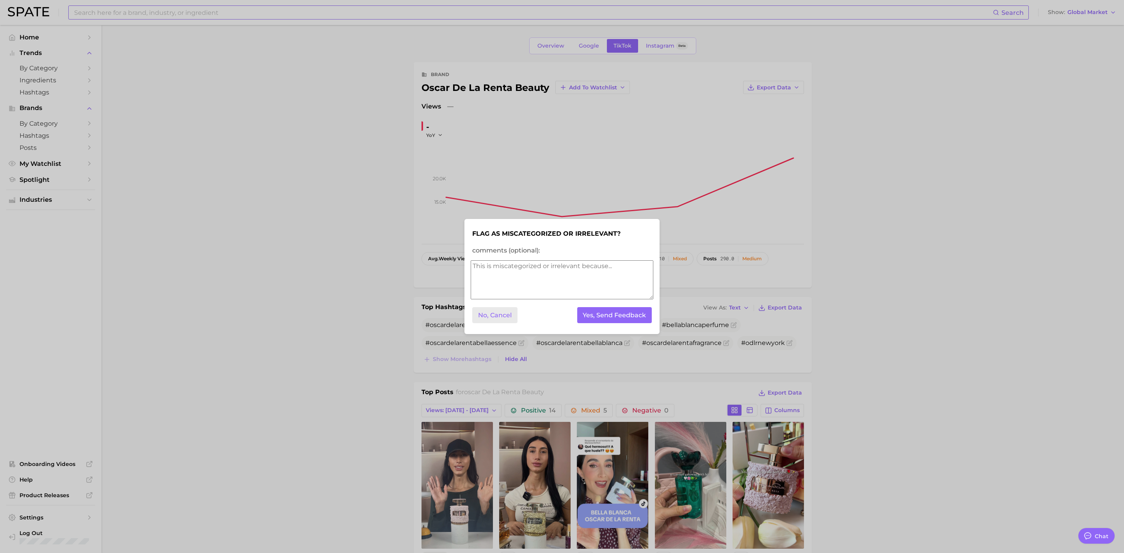
click at [493, 316] on button "No, Cancel" at bounding box center [494, 315] width 45 height 16
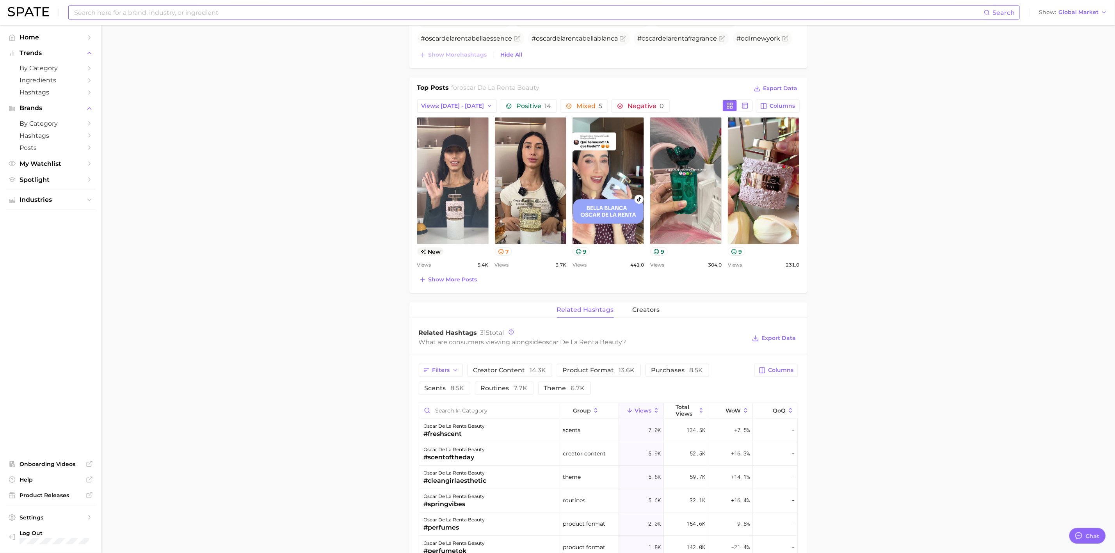
scroll to position [351, 0]
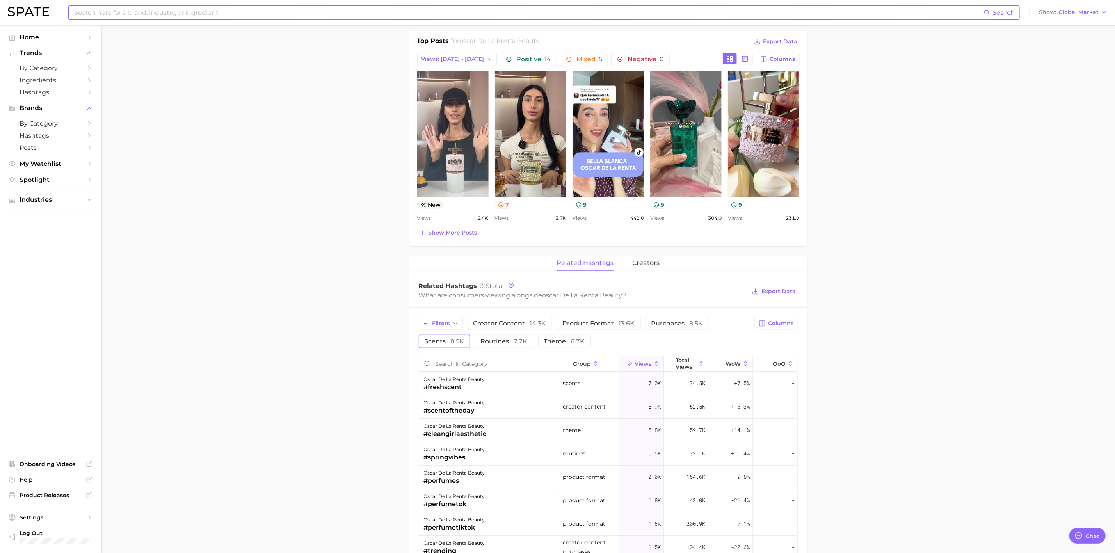
click at [453, 338] on button "scents 8.5k" at bounding box center [445, 341] width 52 height 13
click at [453, 338] on button "scents 8.5k" at bounding box center [450, 341] width 62 height 13
click at [453, 229] on button "Show more posts" at bounding box center [448, 232] width 62 height 11
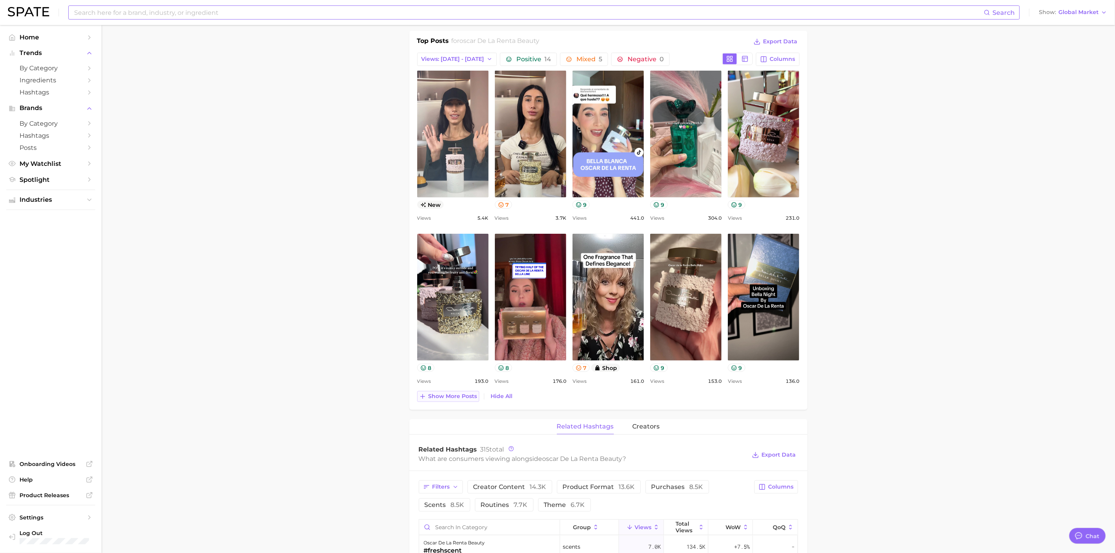
scroll to position [0, 0]
click at [452, 62] on span "Views: [DATE] - [DATE]" at bounding box center [452, 59] width 63 height 7
click at [439, 102] on button "Total Views" at bounding box center [454, 102] width 86 height 14
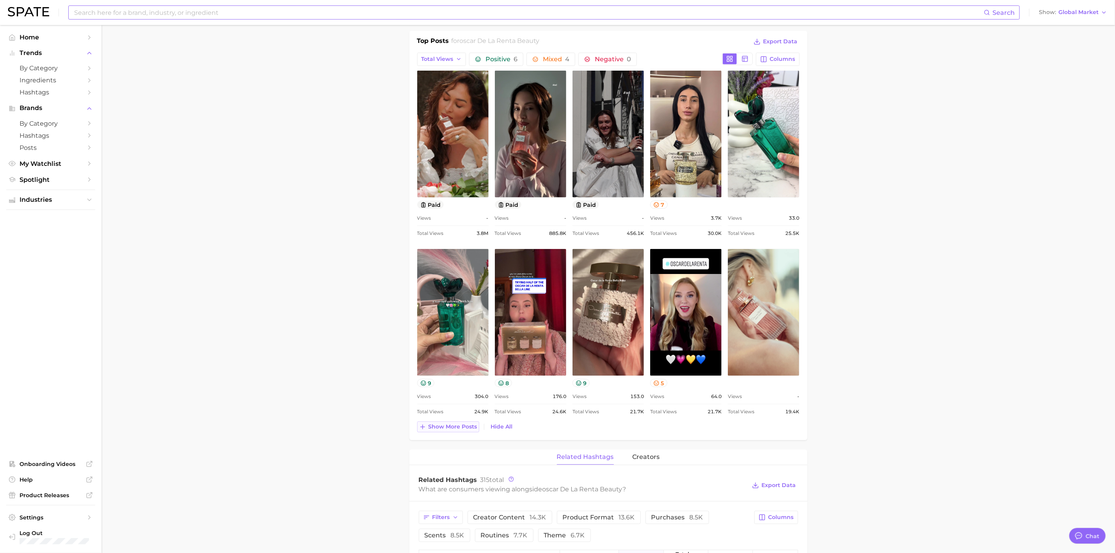
click at [462, 430] on span "Show more posts" at bounding box center [452, 426] width 49 height 7
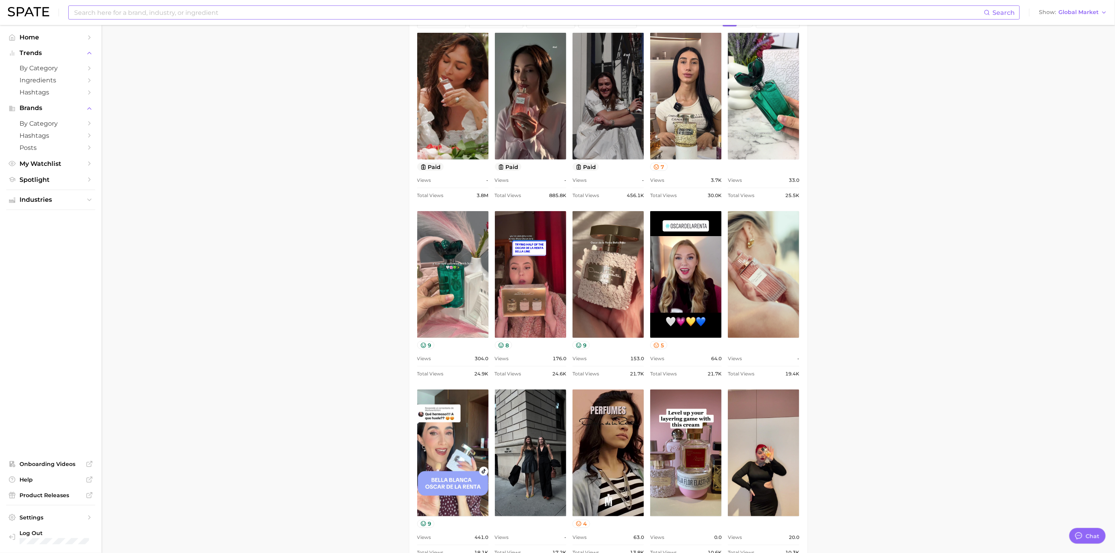
scroll to position [410, 0]
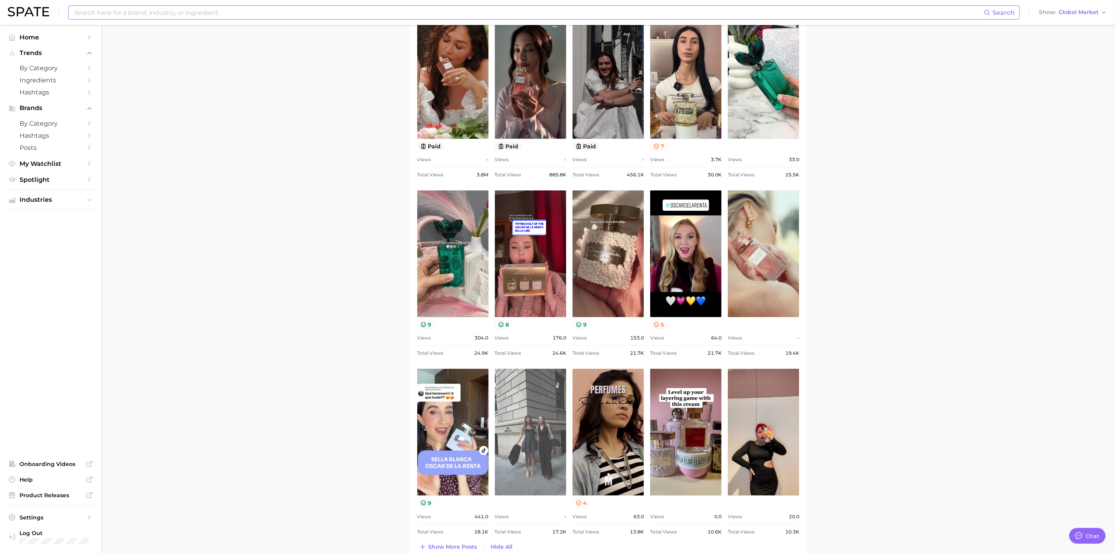
click at [541, 453] on link "view post on TikTok" at bounding box center [530, 432] width 71 height 127
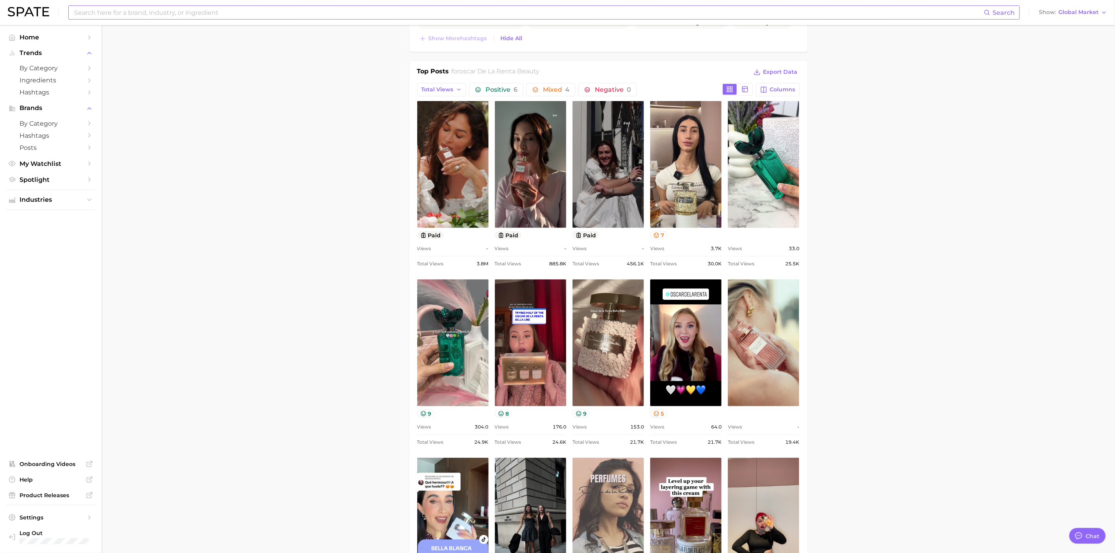
scroll to position [293, 0]
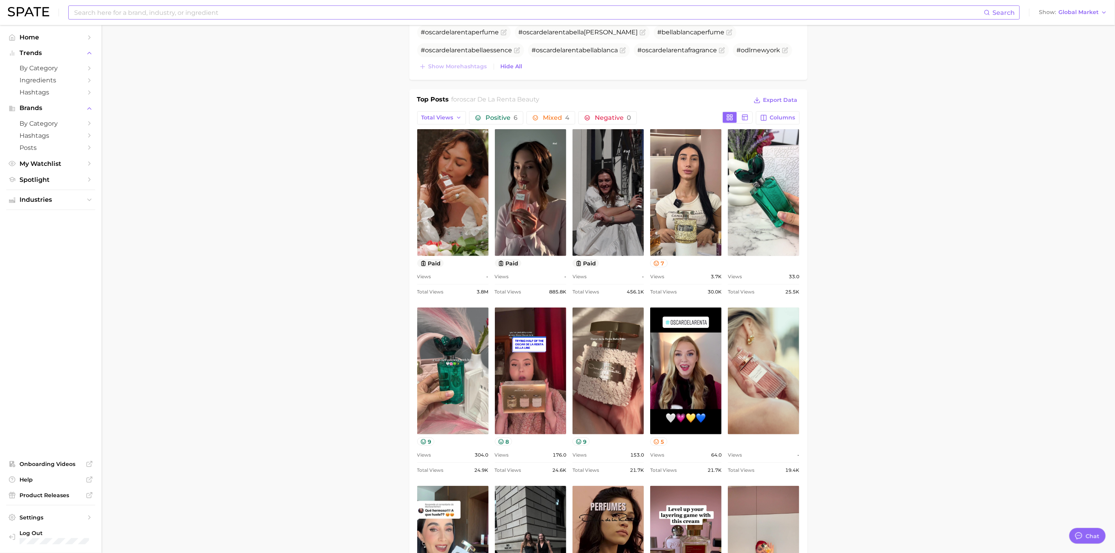
click at [560, 112] on div "Top Posts for oscar de la renta beauty Export Data Total Views Positive 6 Mixed…" at bounding box center [608, 382] width 382 height 575
click at [558, 121] on span "Mixed 4" at bounding box center [556, 118] width 27 height 6
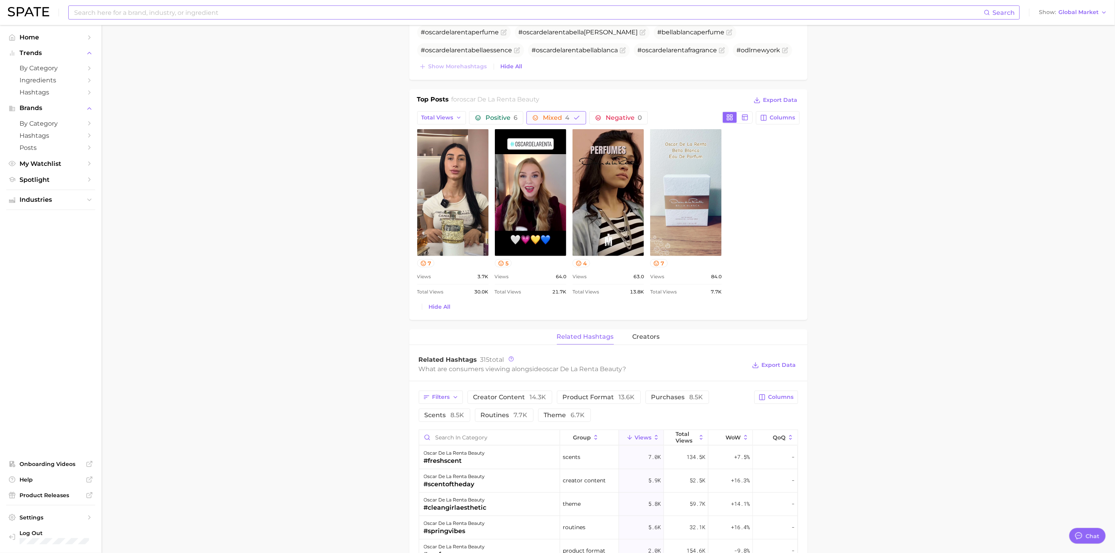
scroll to position [0, 0]
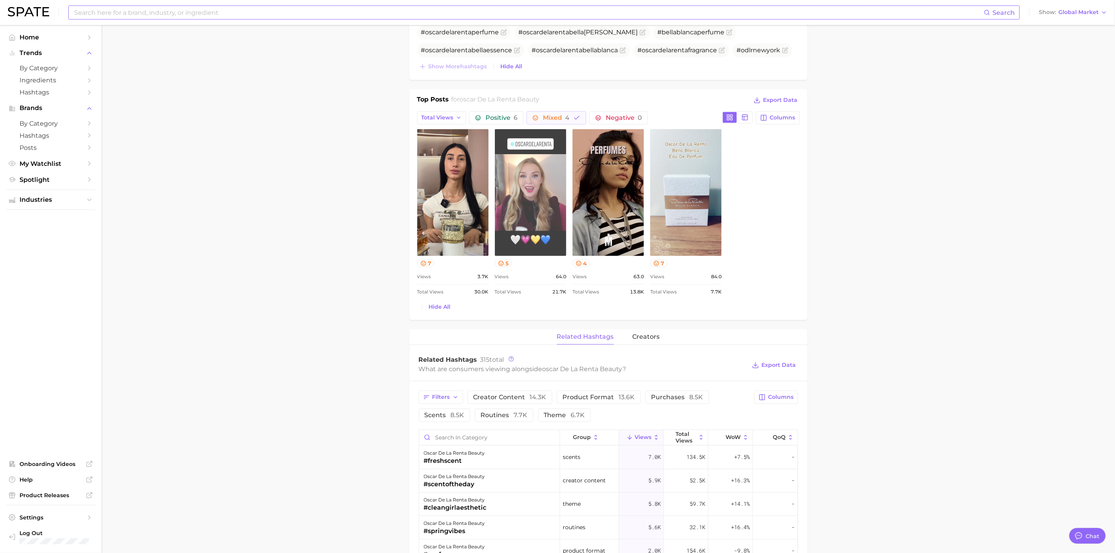
click at [528, 228] on link "view post on TikTok" at bounding box center [530, 192] width 71 height 127
